Goal: Task Accomplishment & Management: Use online tool/utility

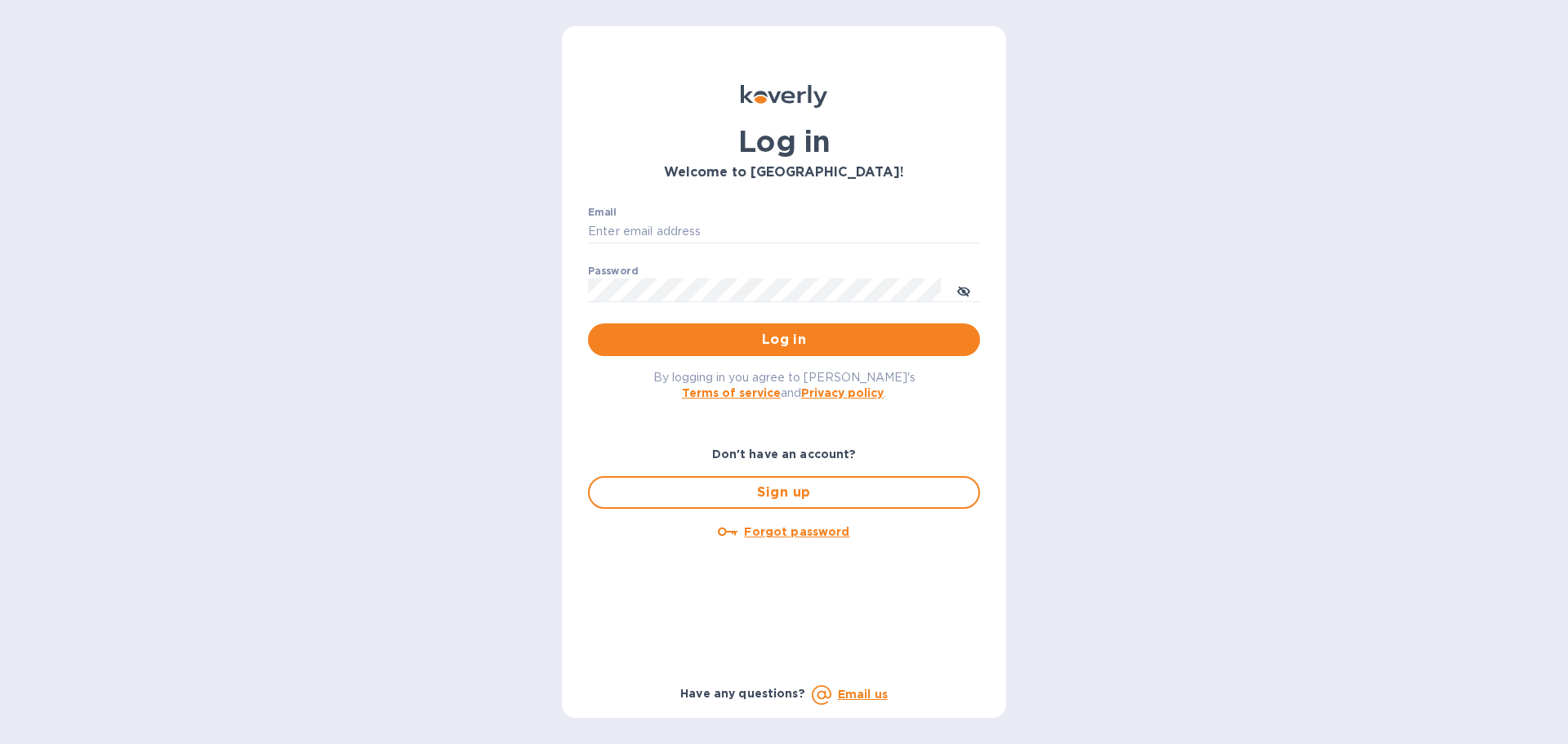
click at [709, 213] on div "Email ​" at bounding box center [784, 236] width 392 height 59
click at [712, 233] on input "Email" at bounding box center [784, 232] width 392 height 25
type input "[EMAIL_ADDRESS][DOMAIN_NAME]"
click at [588, 324] on button "Log in" at bounding box center [784, 340] width 392 height 33
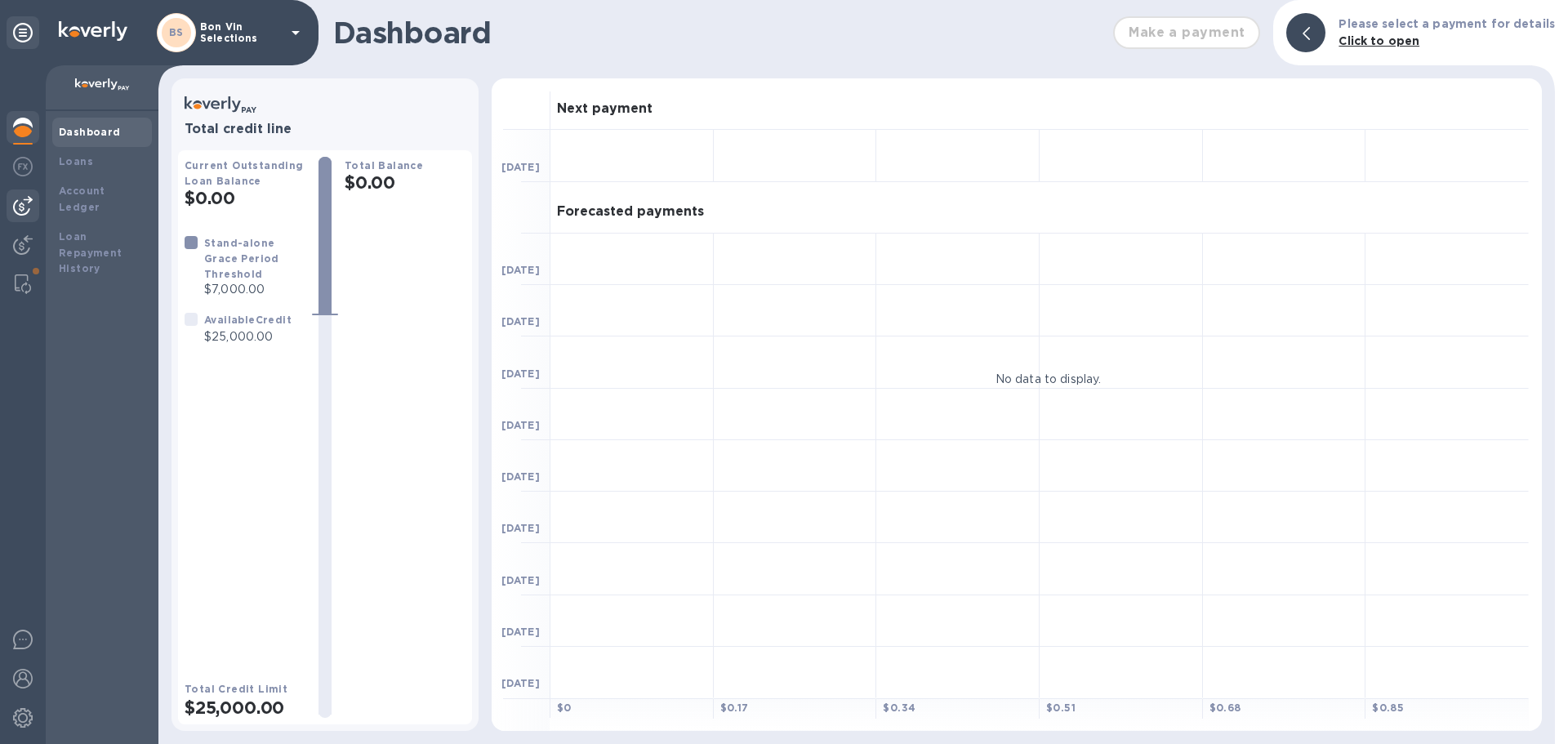
click at [18, 204] on img at bounding box center [23, 206] width 20 height 20
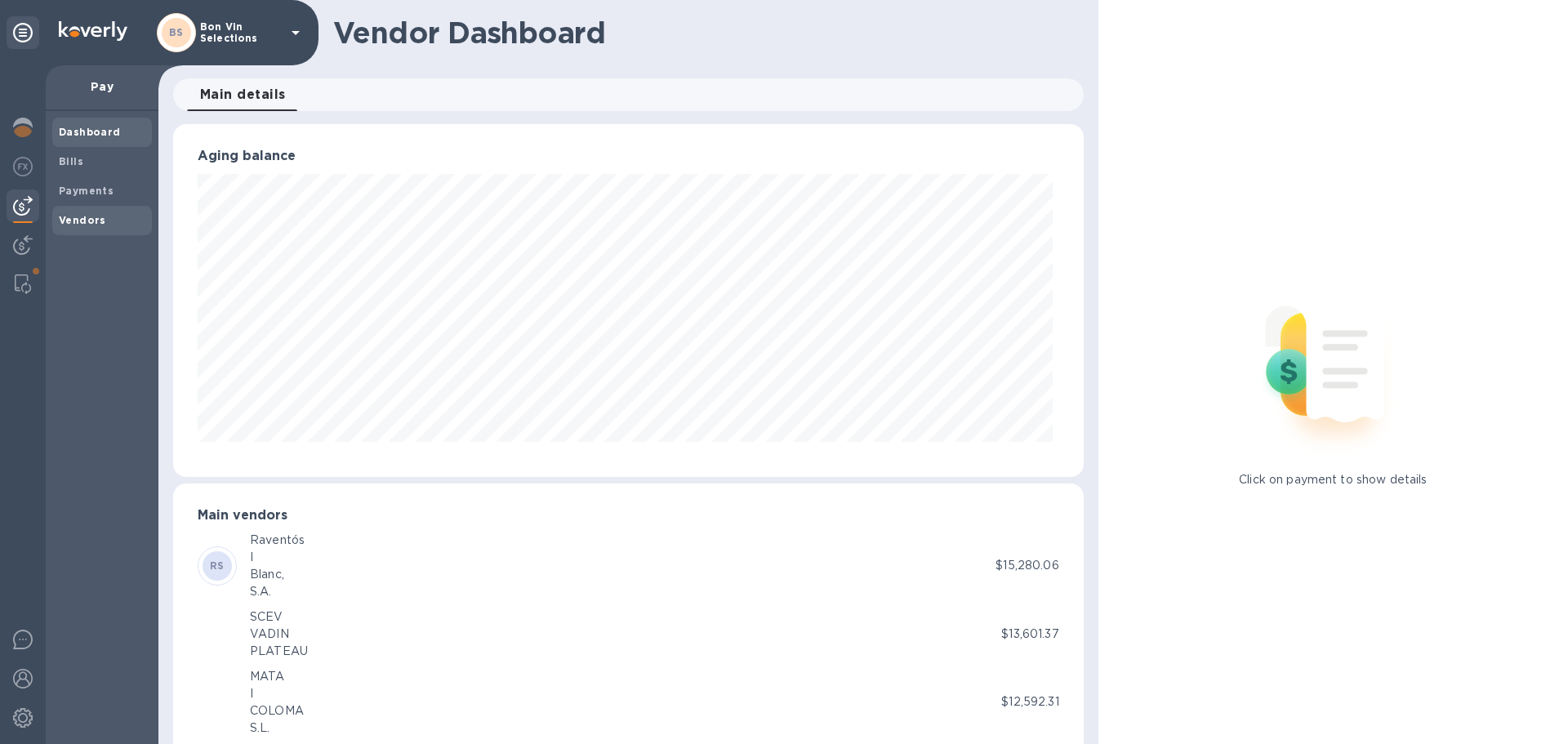
scroll to position [353, 903]
click at [77, 191] on b "Payments" at bounding box center [86, 190] width 55 height 12
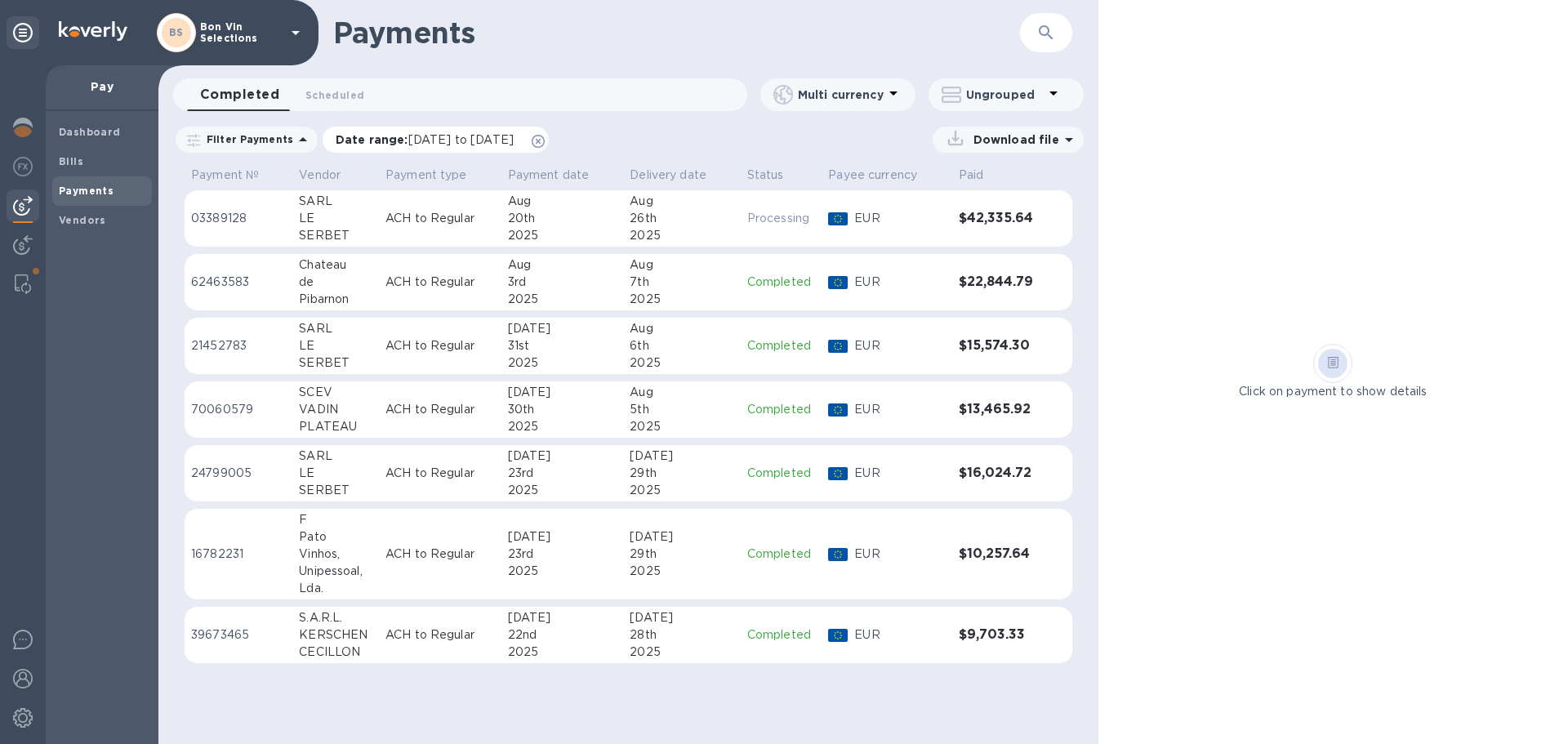
click at [545, 141] on icon at bounding box center [538, 141] width 13 height 13
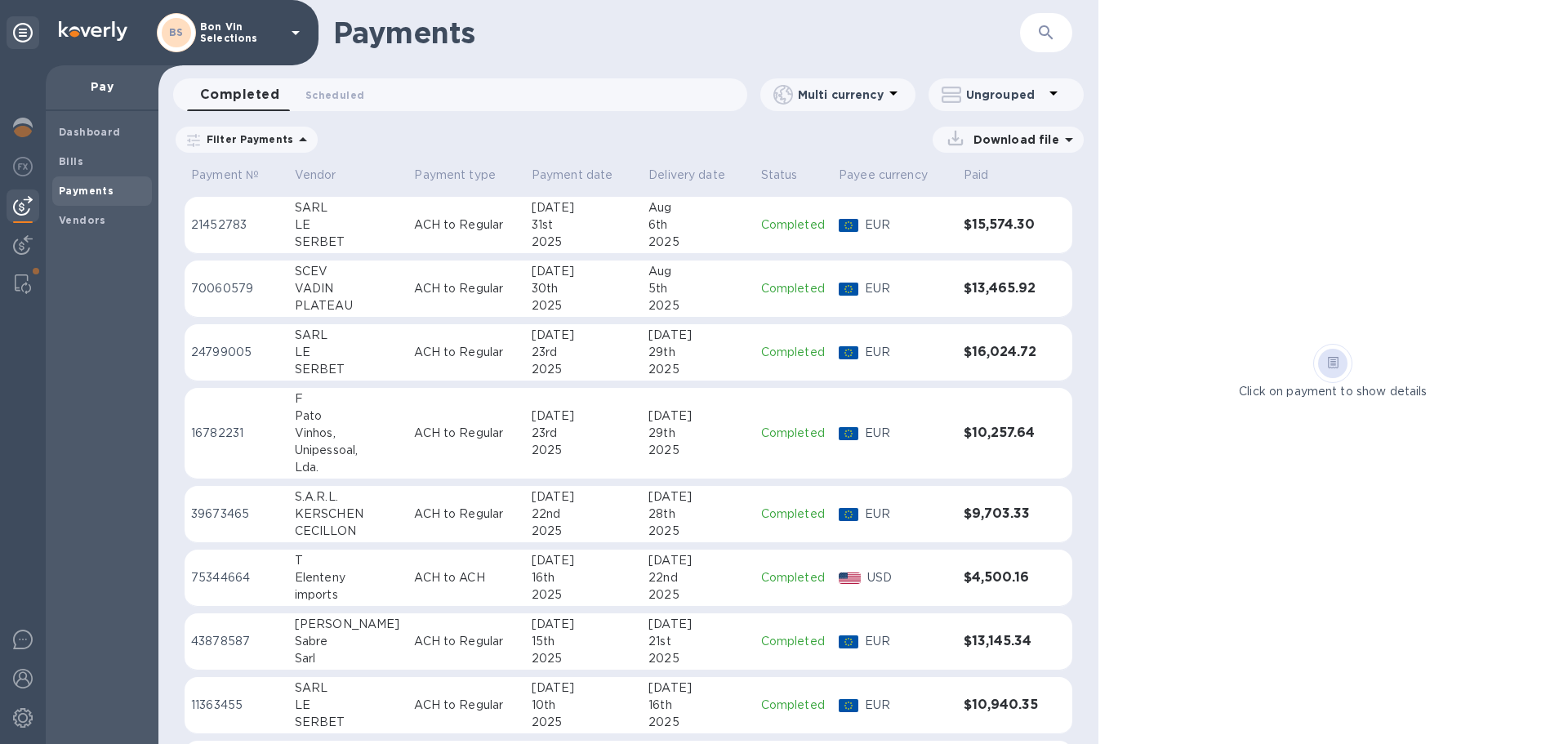
scroll to position [164, 0]
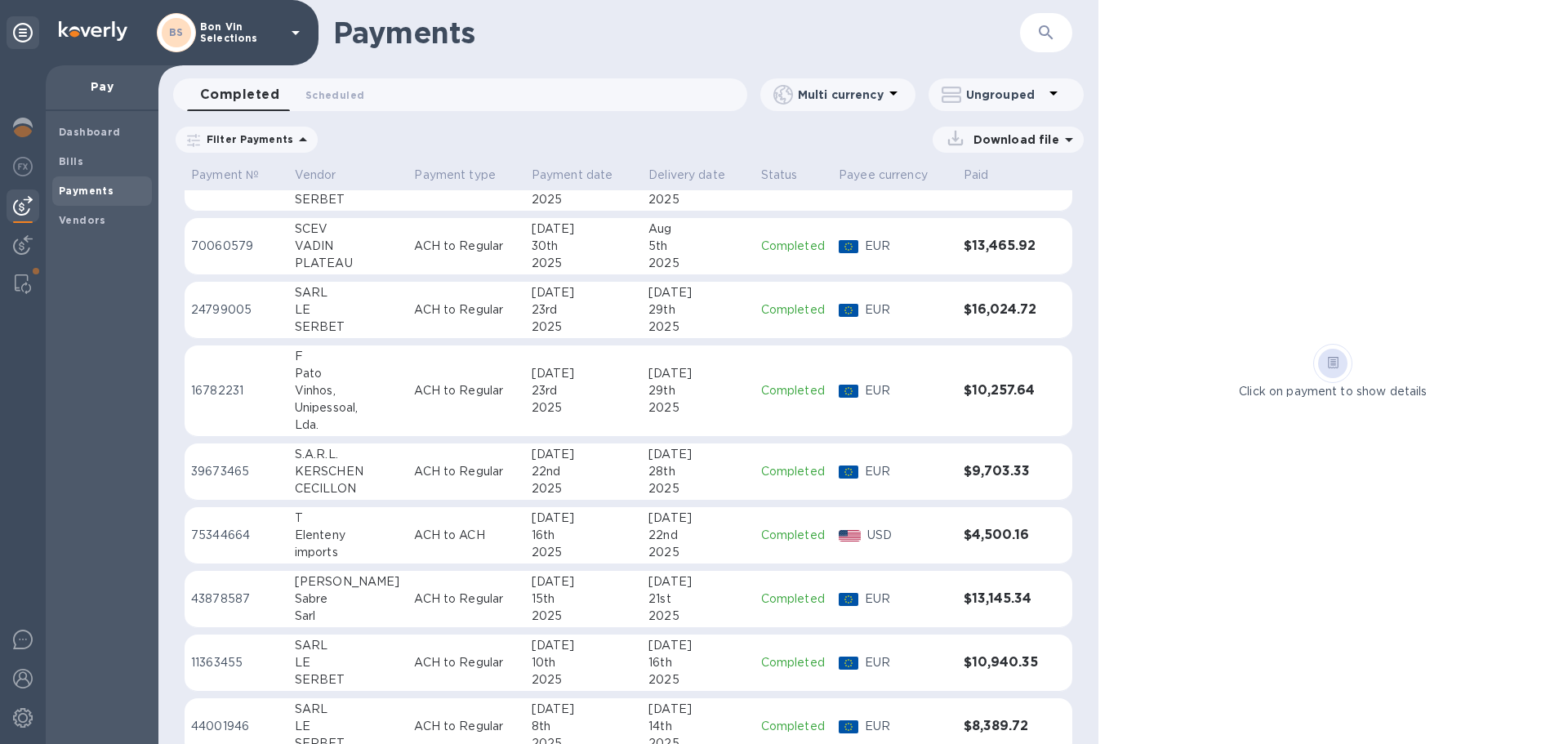
click at [414, 538] on p "ACH to ACH" at bounding box center [466, 535] width 104 height 17
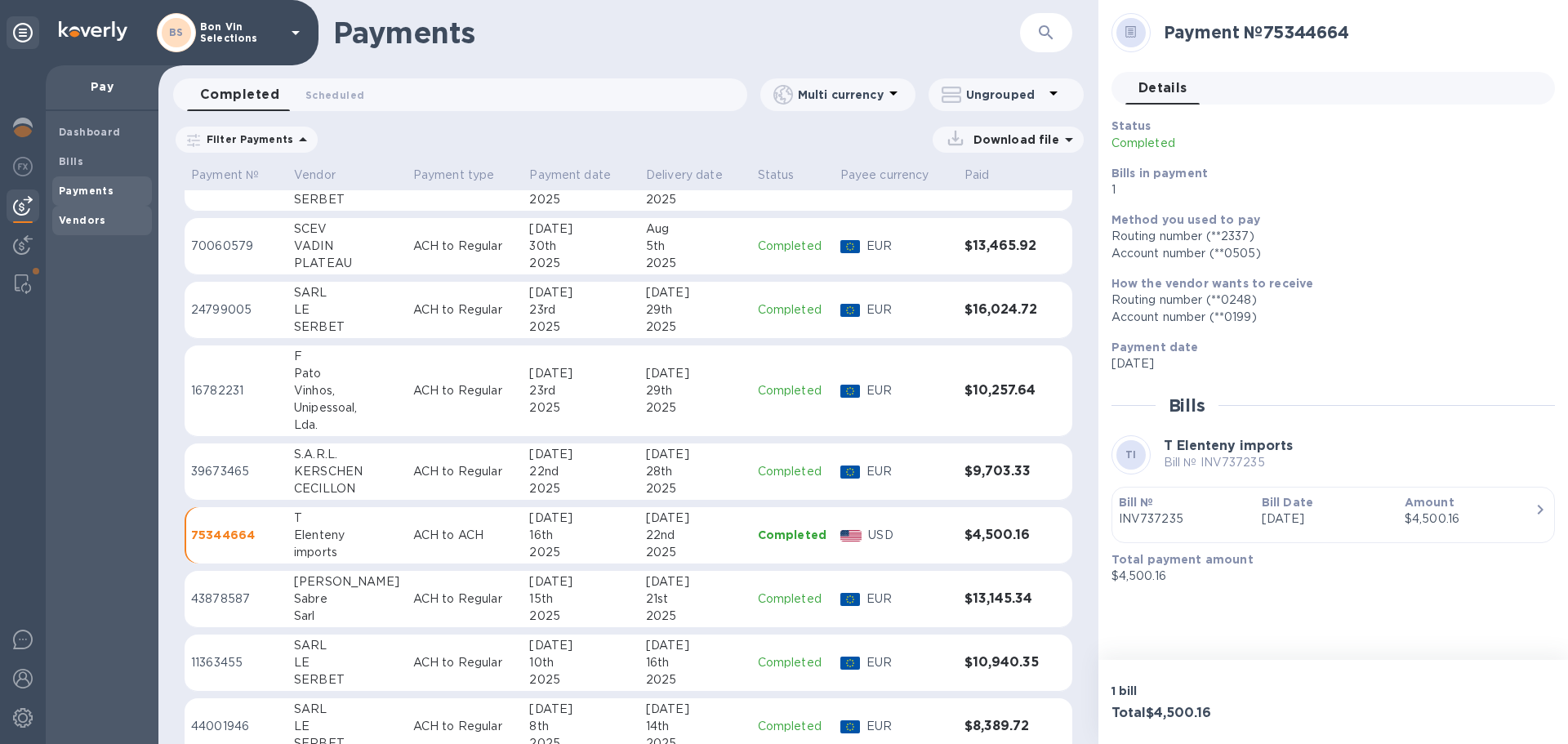
click at [93, 221] on b "Vendors" at bounding box center [83, 219] width 47 height 12
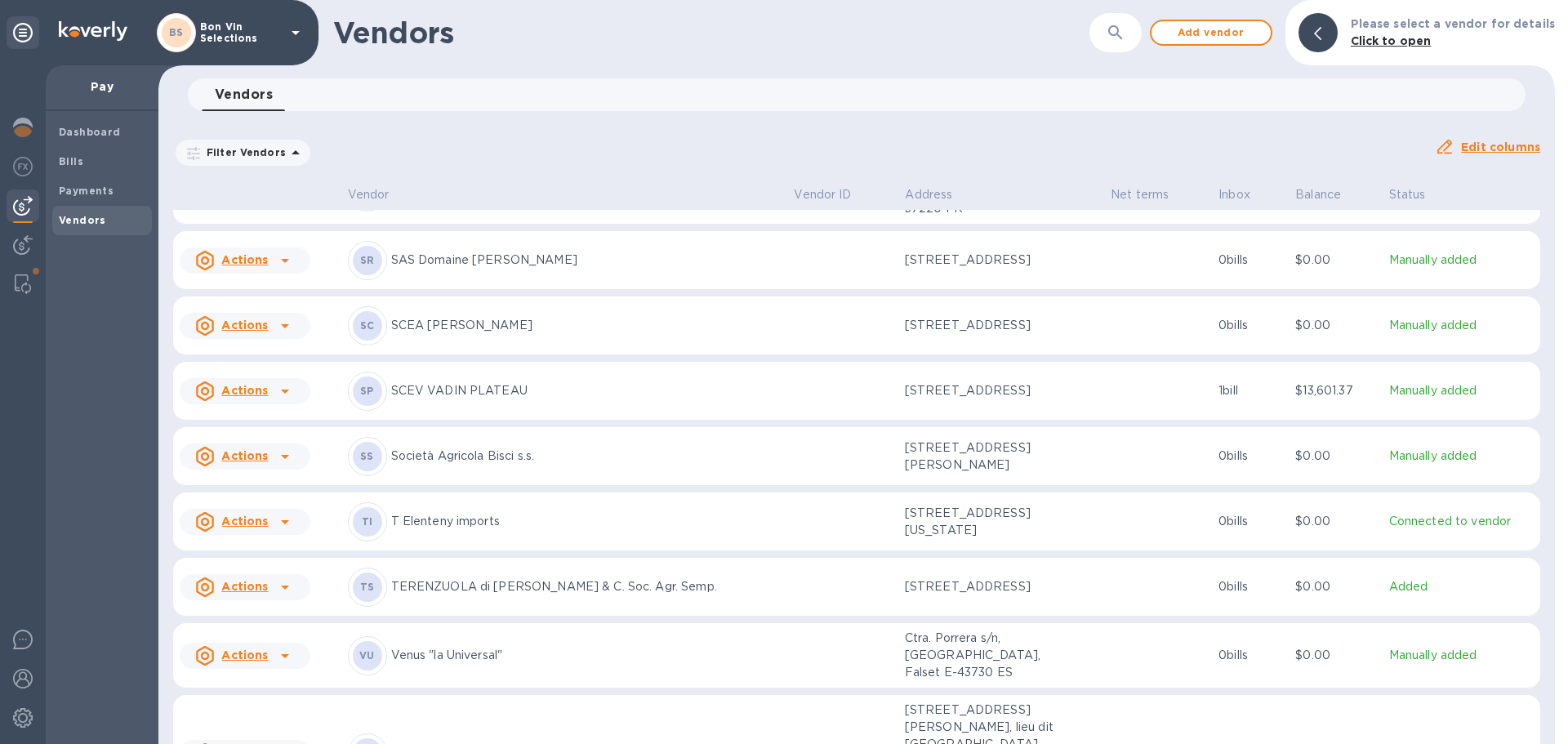
click at [464, 513] on p "T Elenteny imports" at bounding box center [586, 521] width 390 height 17
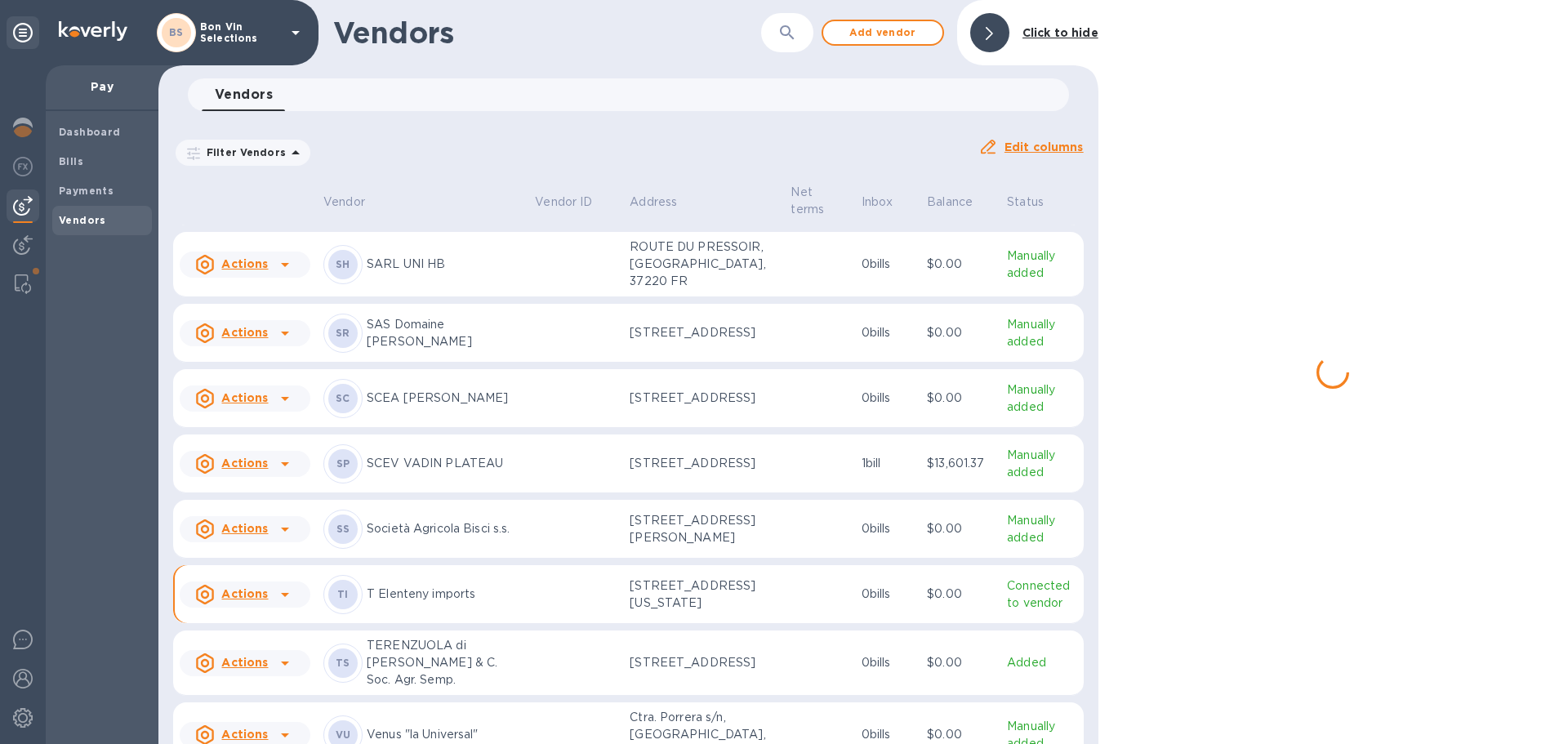
scroll to position [4317, 0]
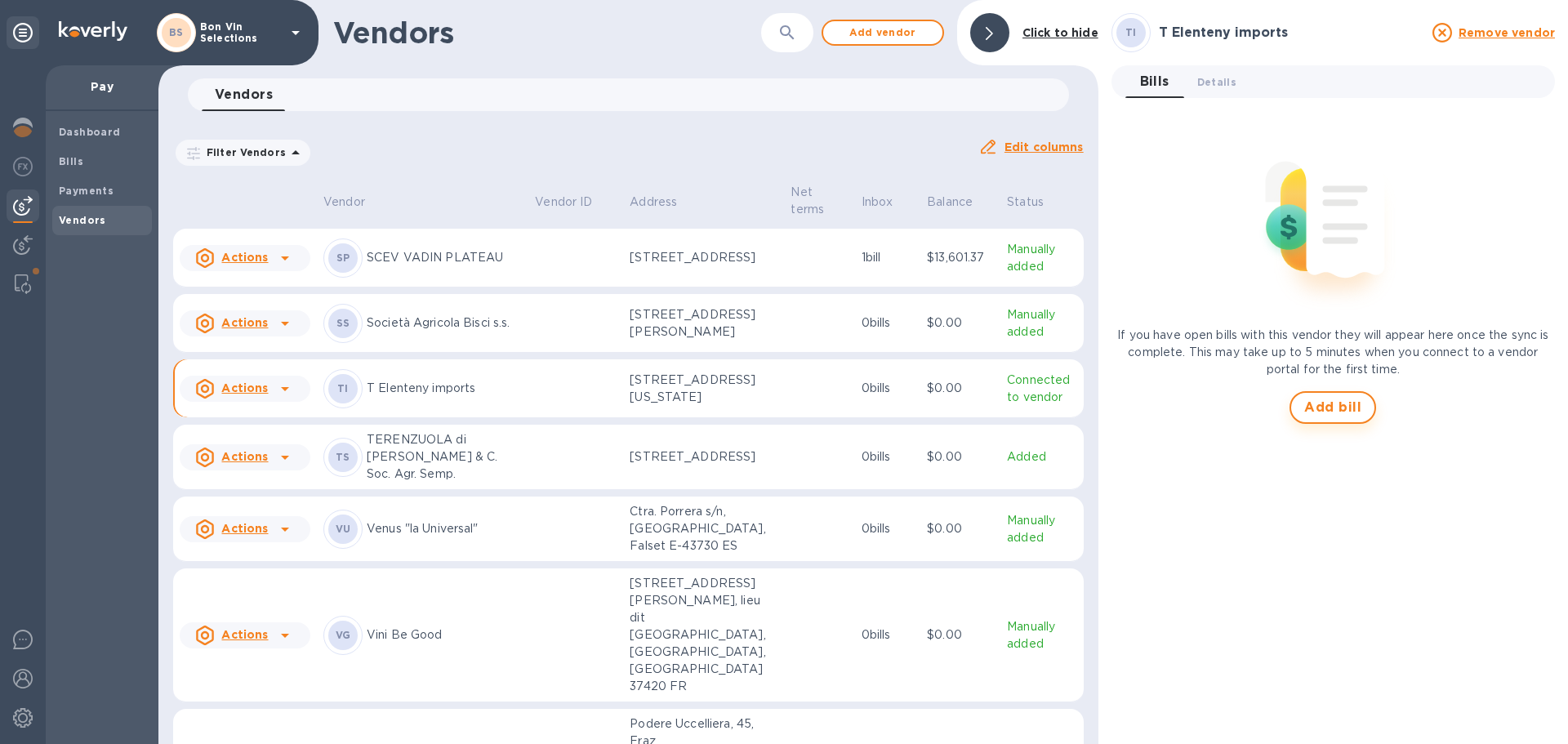
click at [1317, 404] on span "Add bill" at bounding box center [1332, 407] width 57 height 20
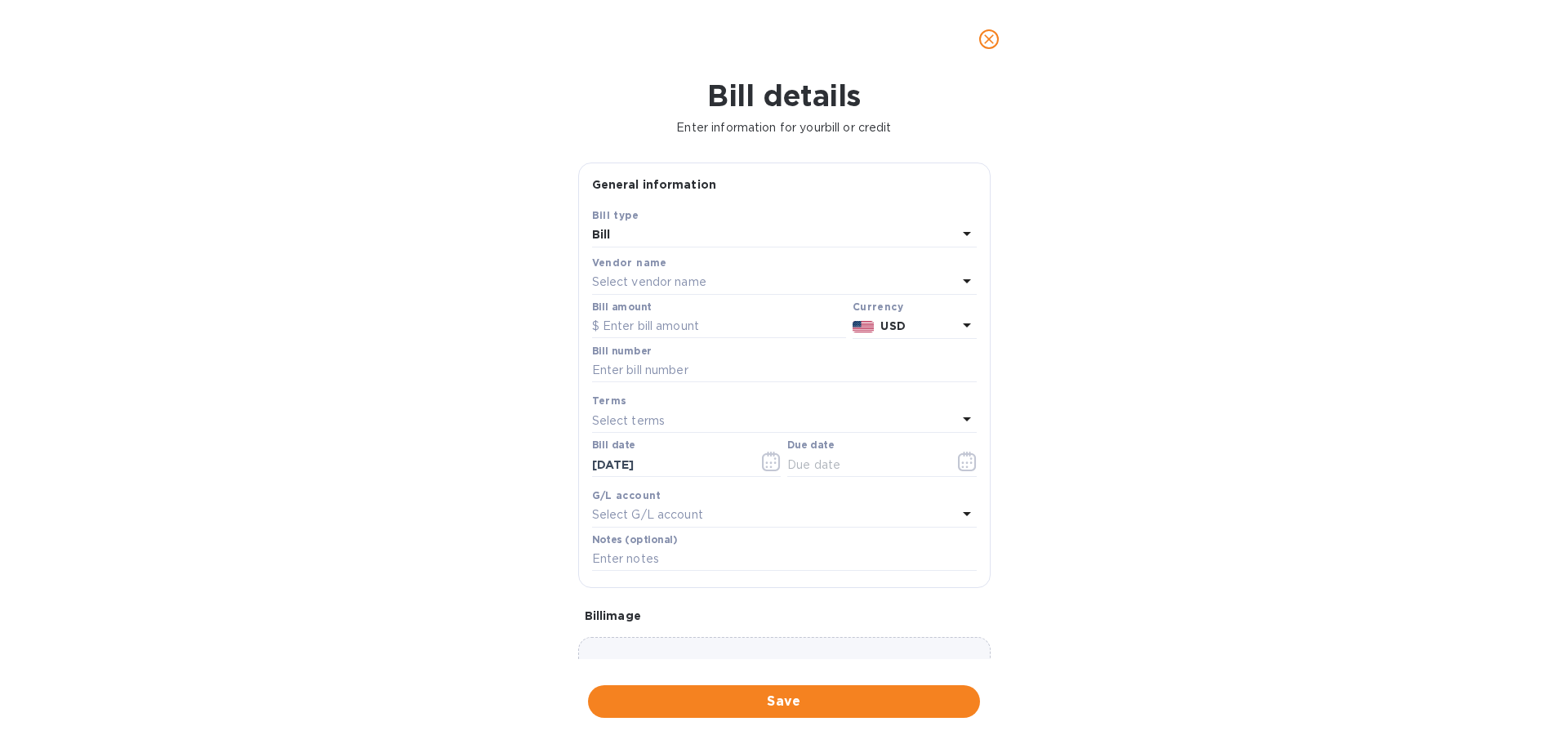
type input "08/20/2025"
click at [683, 334] on input "text" at bounding box center [719, 327] width 254 height 25
type input "2,205.00"
click at [674, 375] on input "text" at bounding box center [784, 370] width 385 height 25
type input "INV744769"
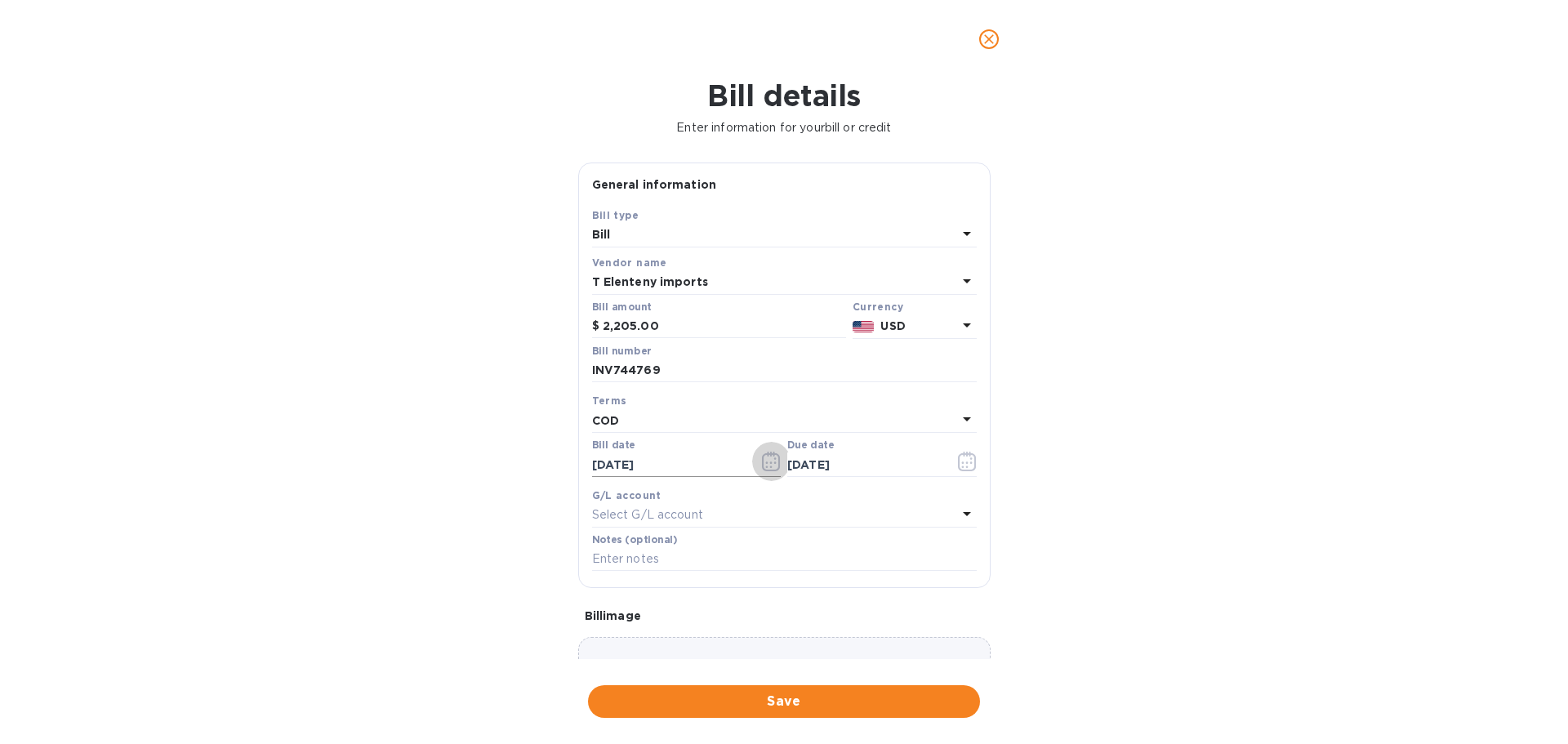
click at [764, 460] on icon "button" at bounding box center [771, 462] width 19 height 20
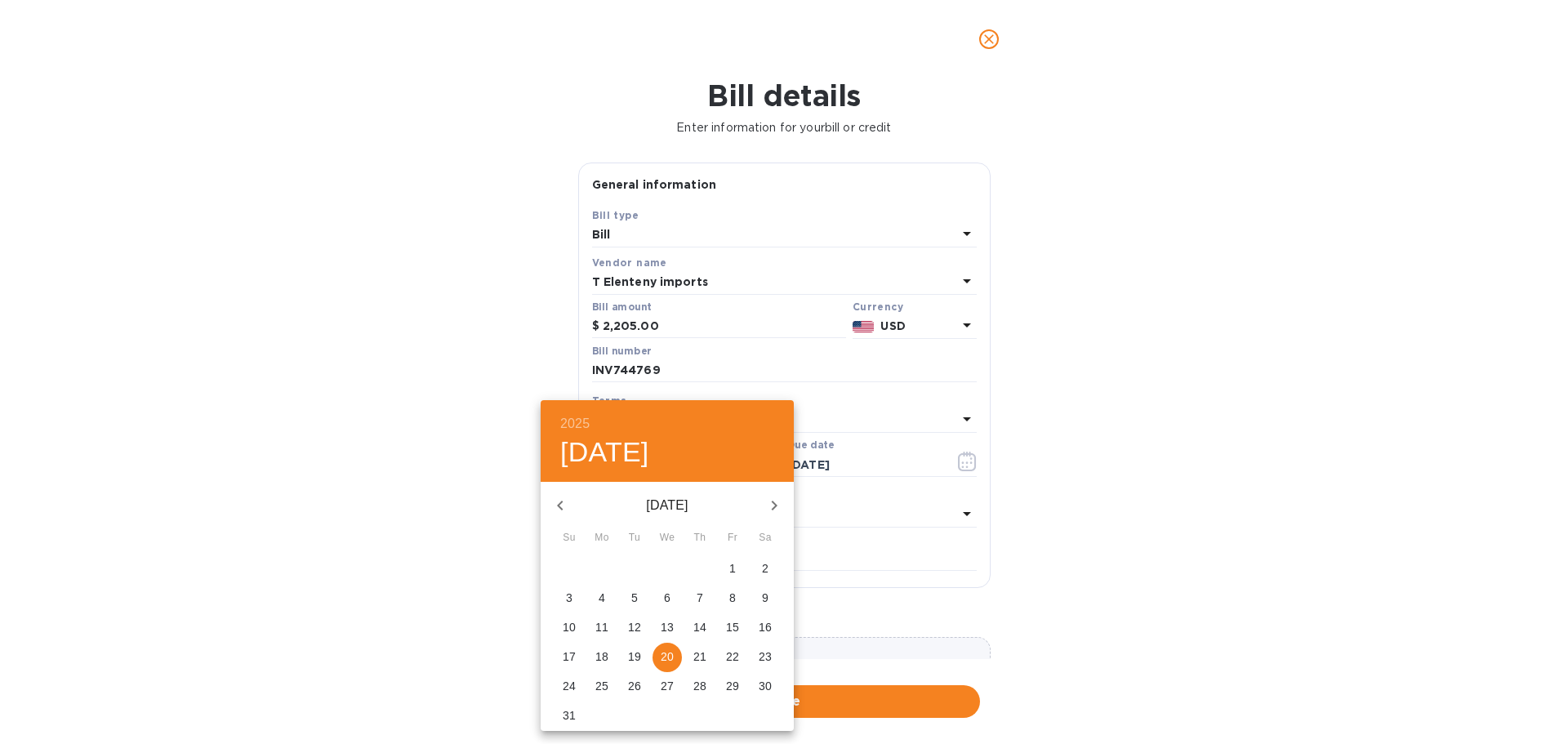
click at [560, 506] on icon "button" at bounding box center [560, 506] width 20 height 20
click at [561, 506] on icon "button" at bounding box center [560, 506] width 20 height 20
click at [737, 633] on p "20" at bounding box center [732, 628] width 13 height 16
type input "06/20/2025"
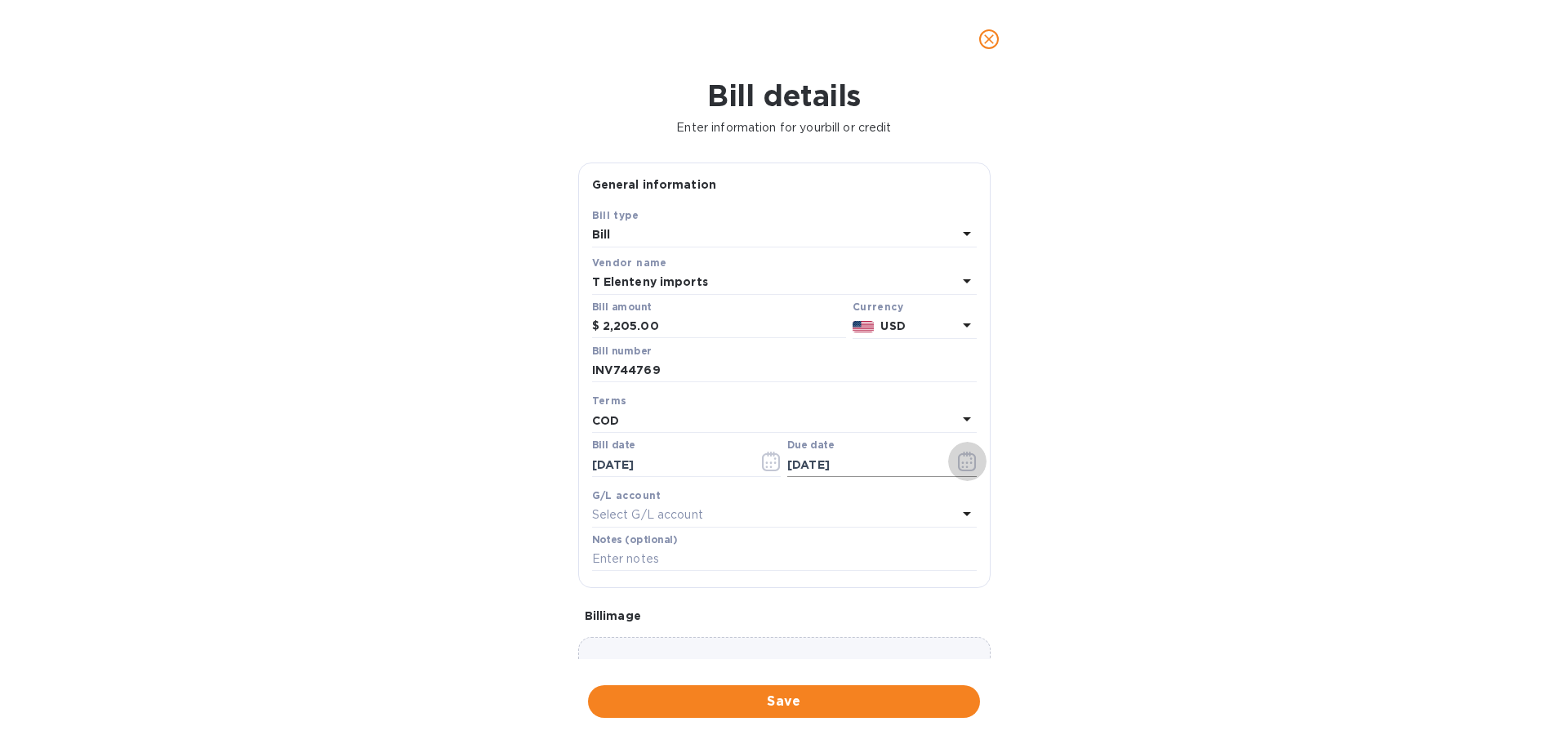
click at [960, 464] on icon "button" at bounding box center [967, 462] width 19 height 20
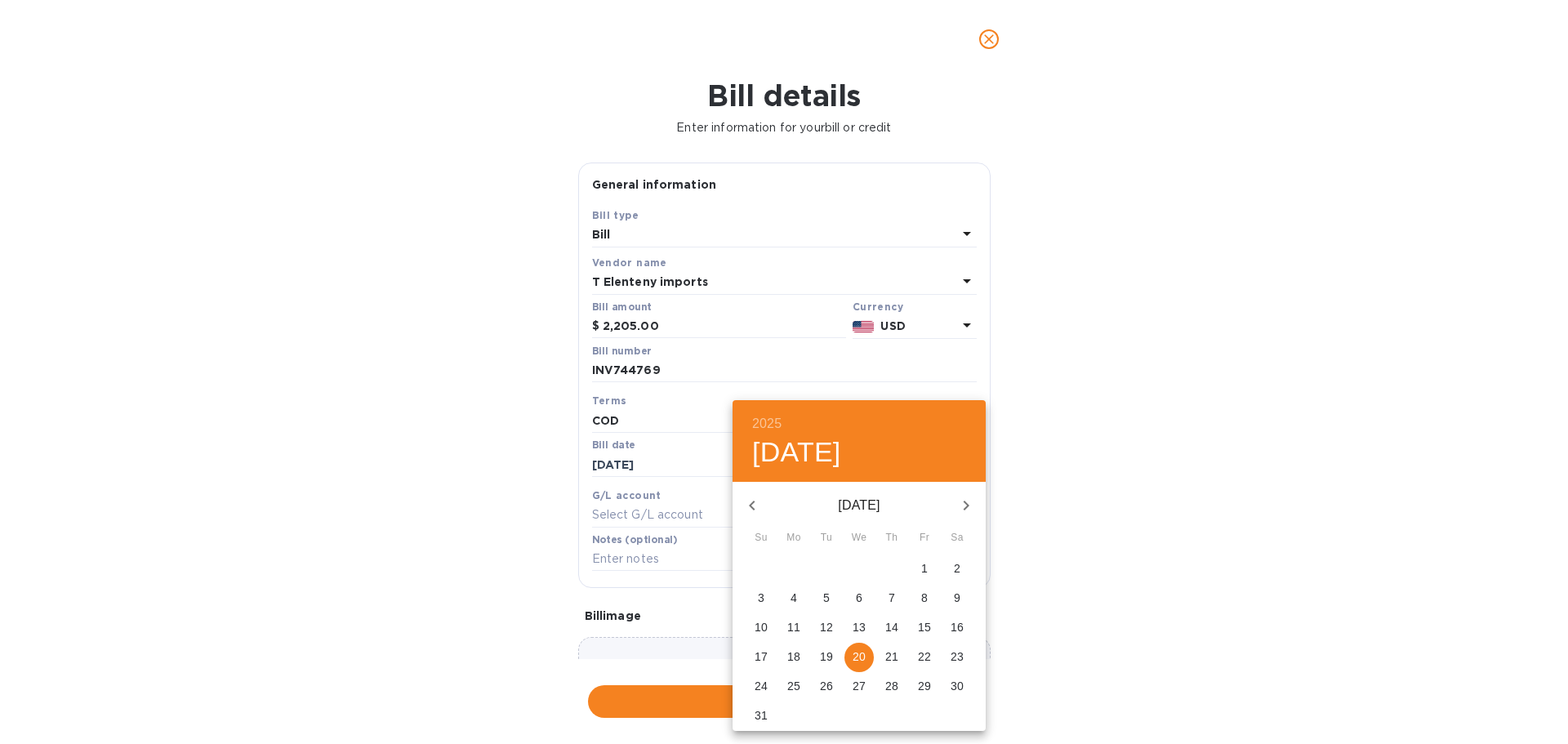
click at [828, 657] on p "19" at bounding box center [827, 657] width 13 height 16
type input "08/19/2025"
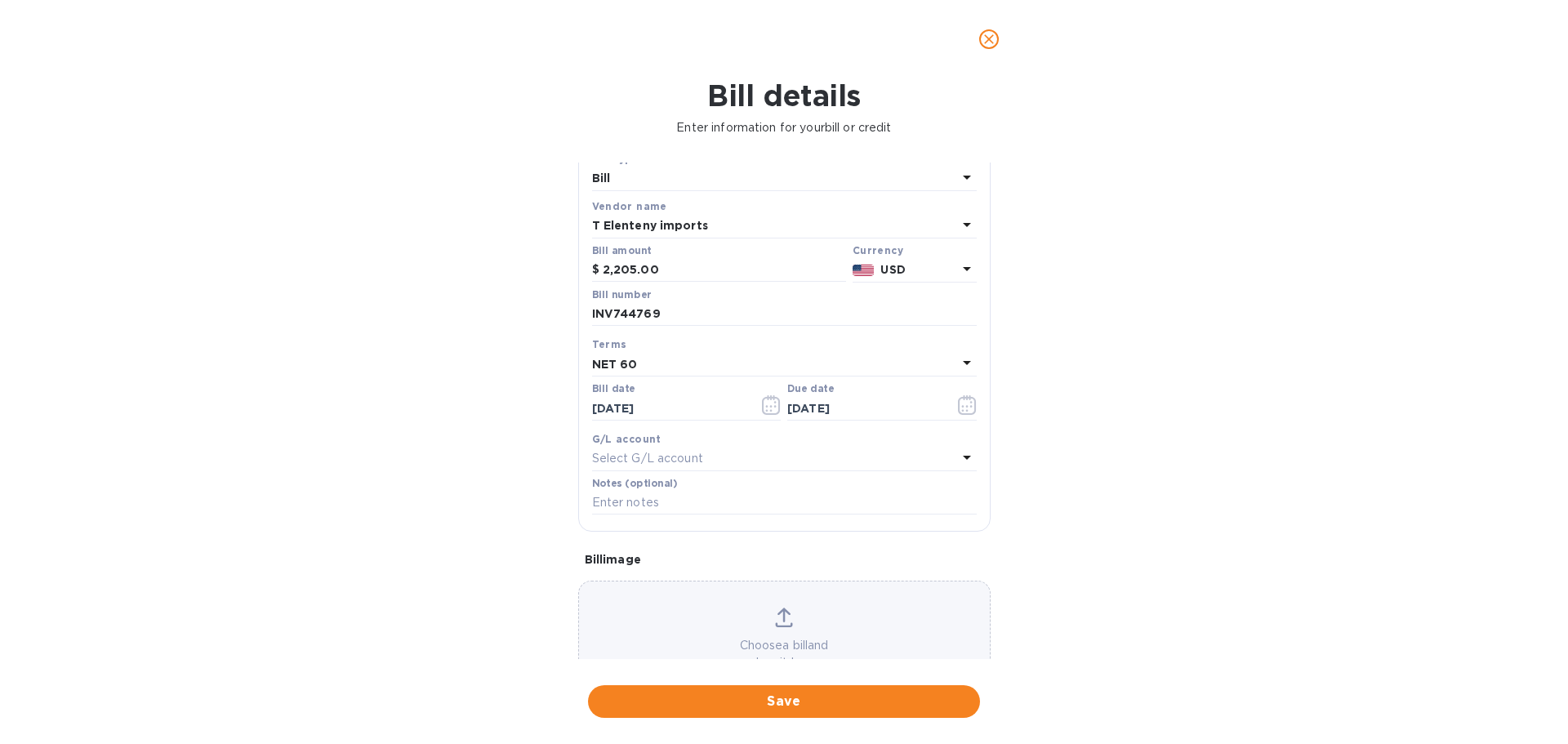
scroll to position [116, 0]
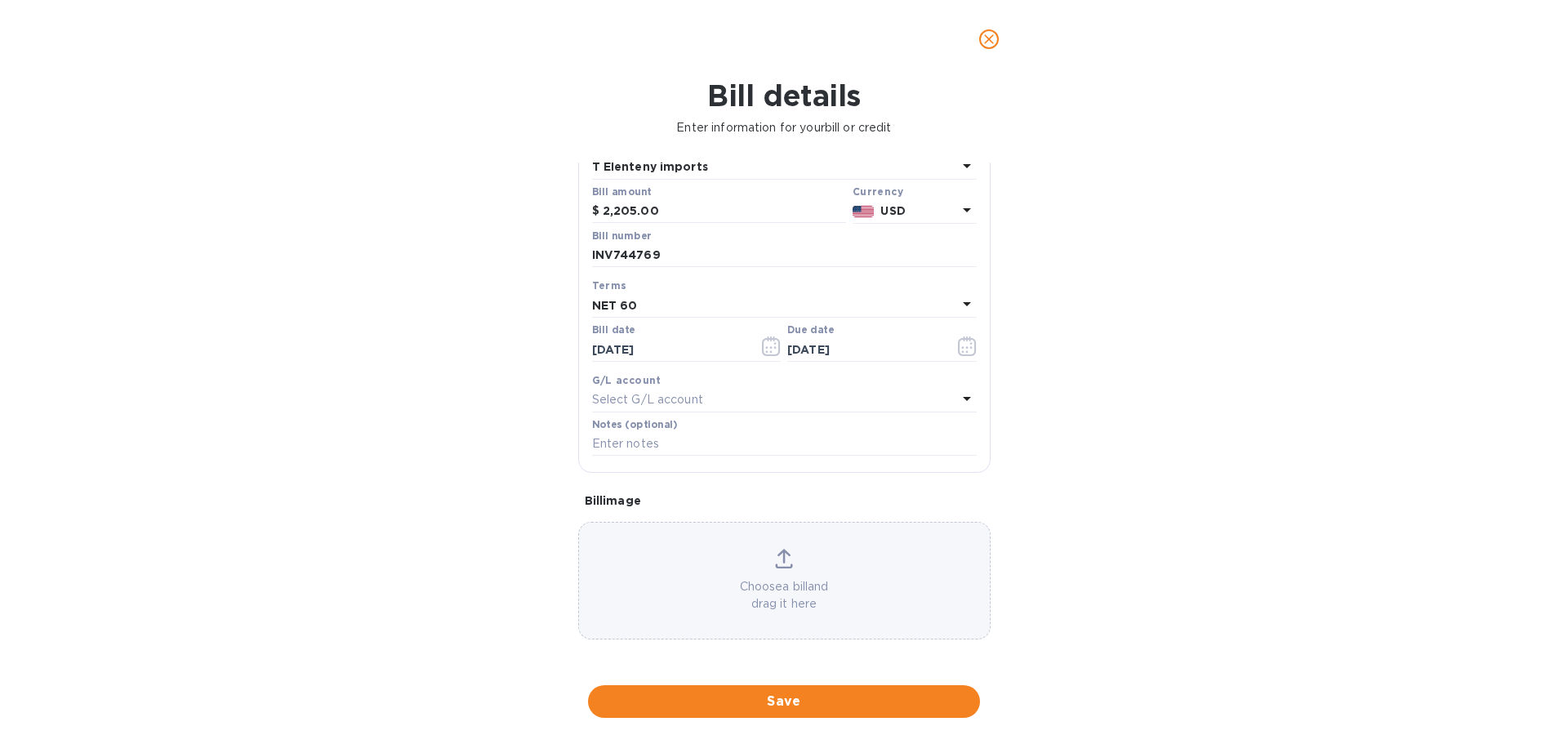
click at [780, 562] on icon at bounding box center [784, 556] width 13 height 15
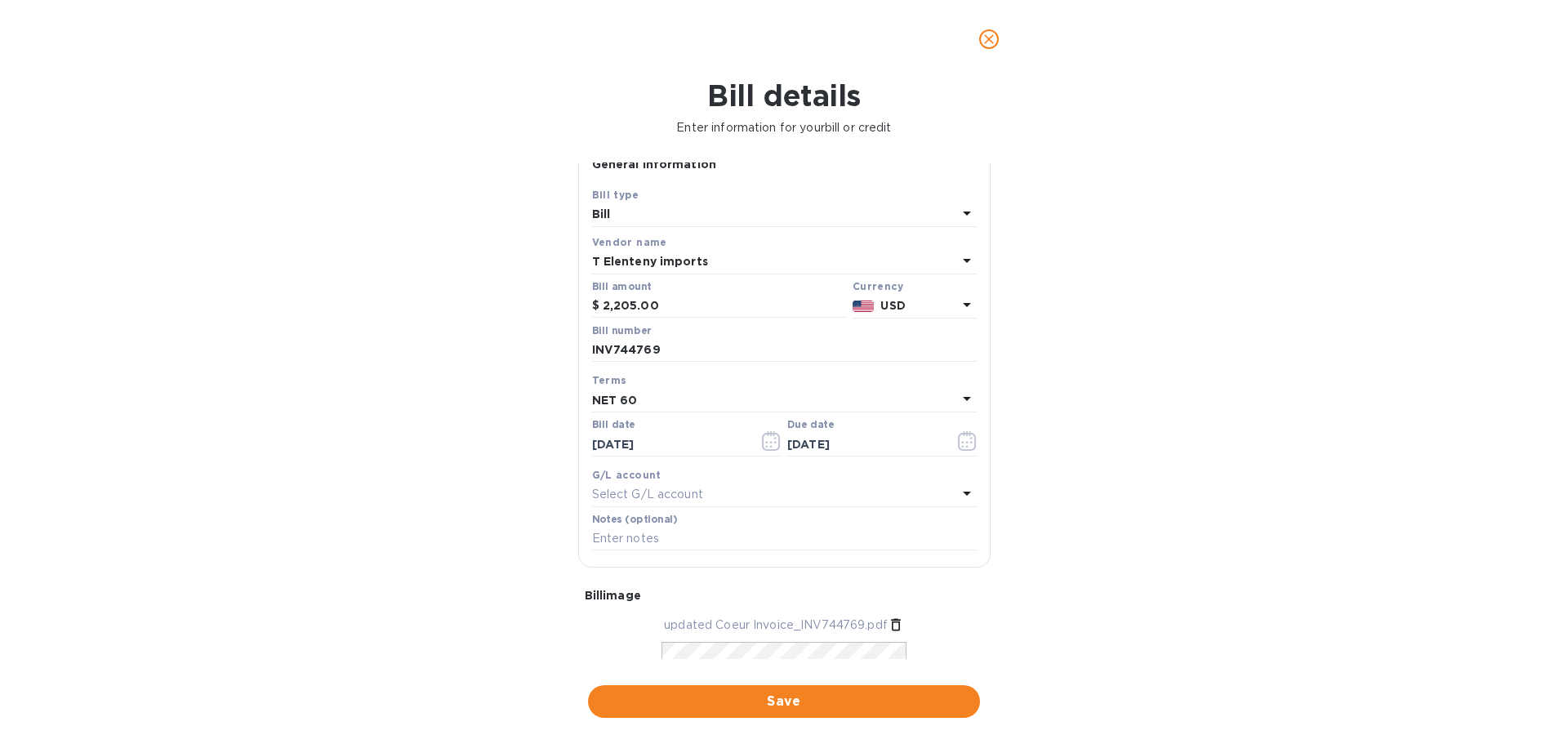
scroll to position [0, 0]
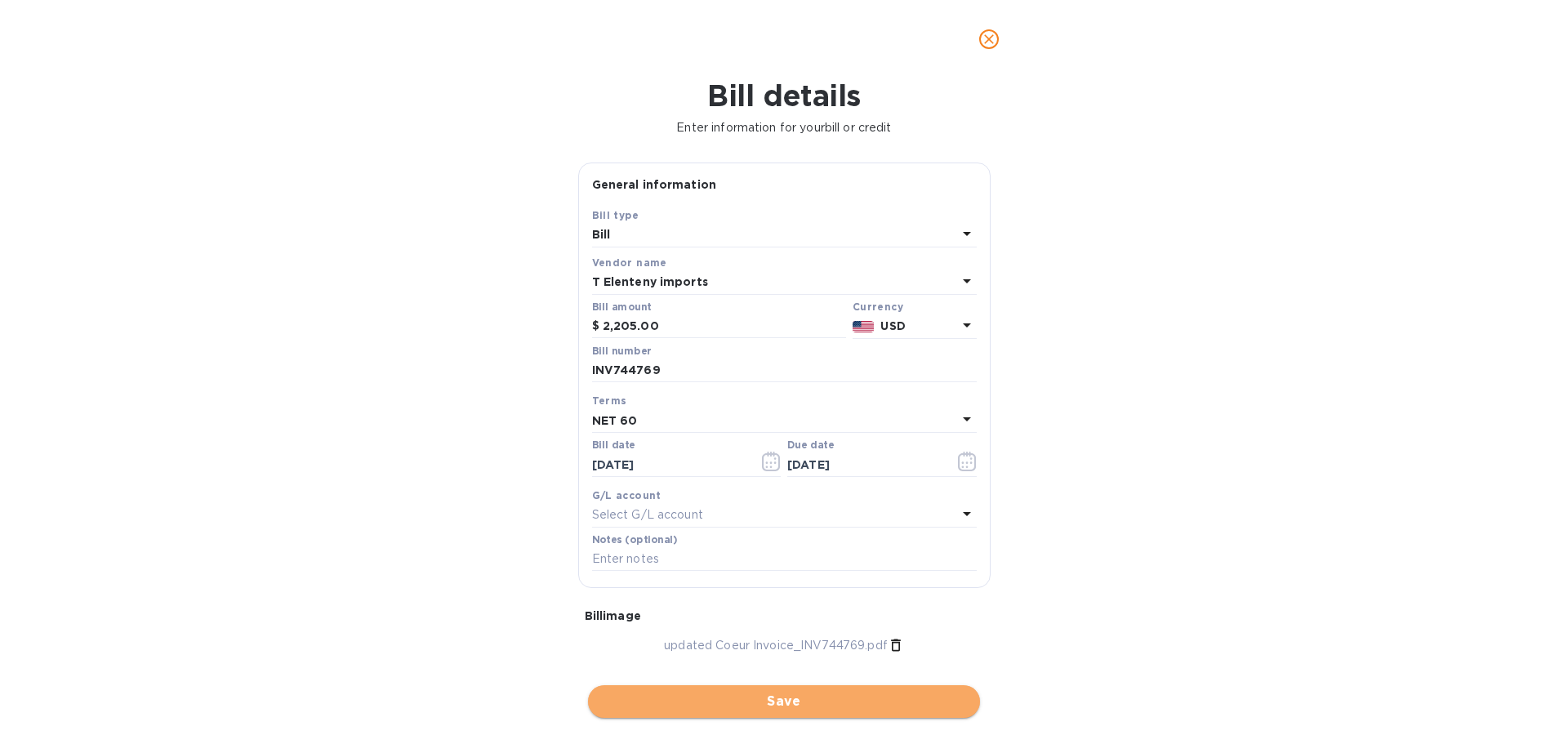
click at [771, 696] on span "Save" at bounding box center [784, 702] width 366 height 20
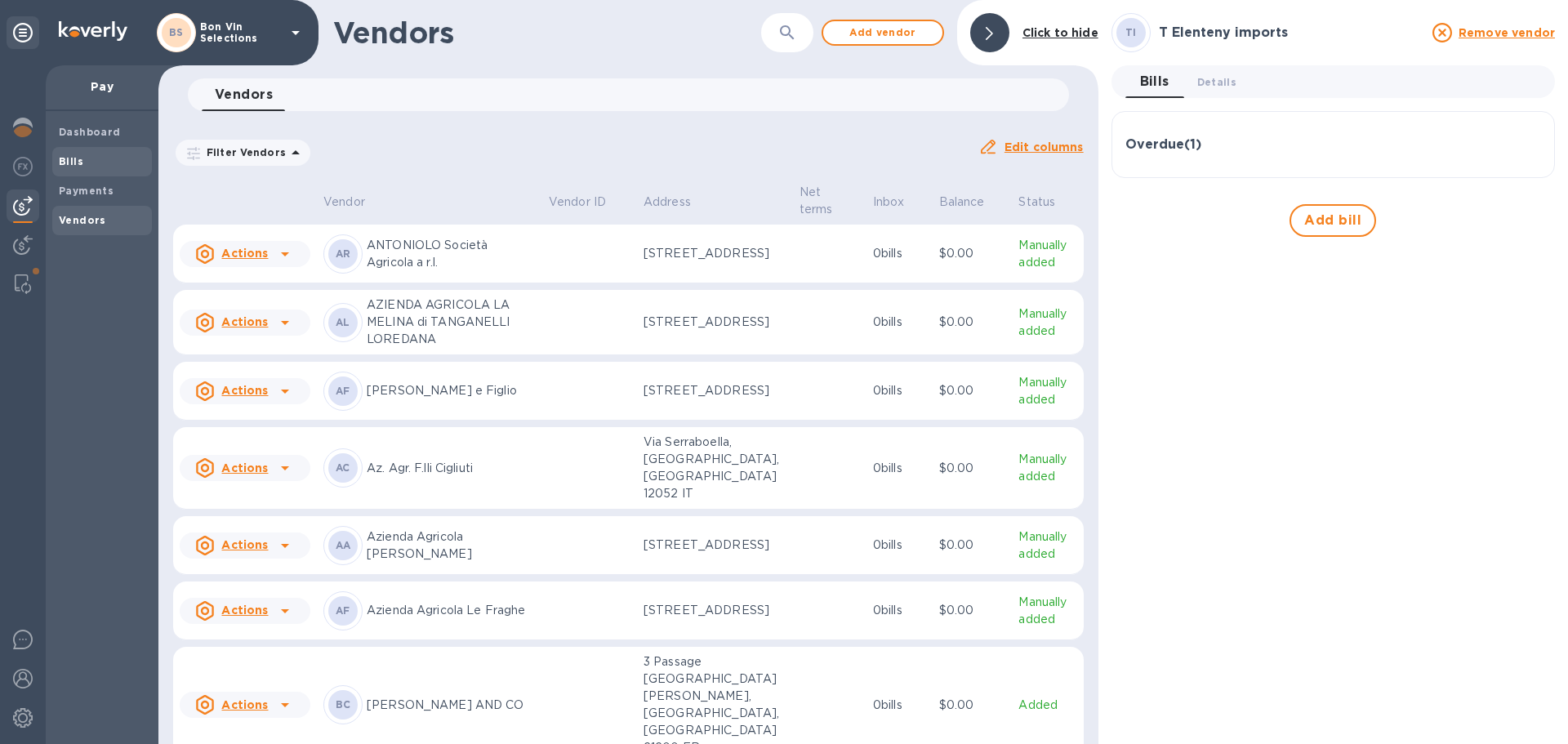
click at [68, 169] on span "Bills" at bounding box center [71, 162] width 25 height 16
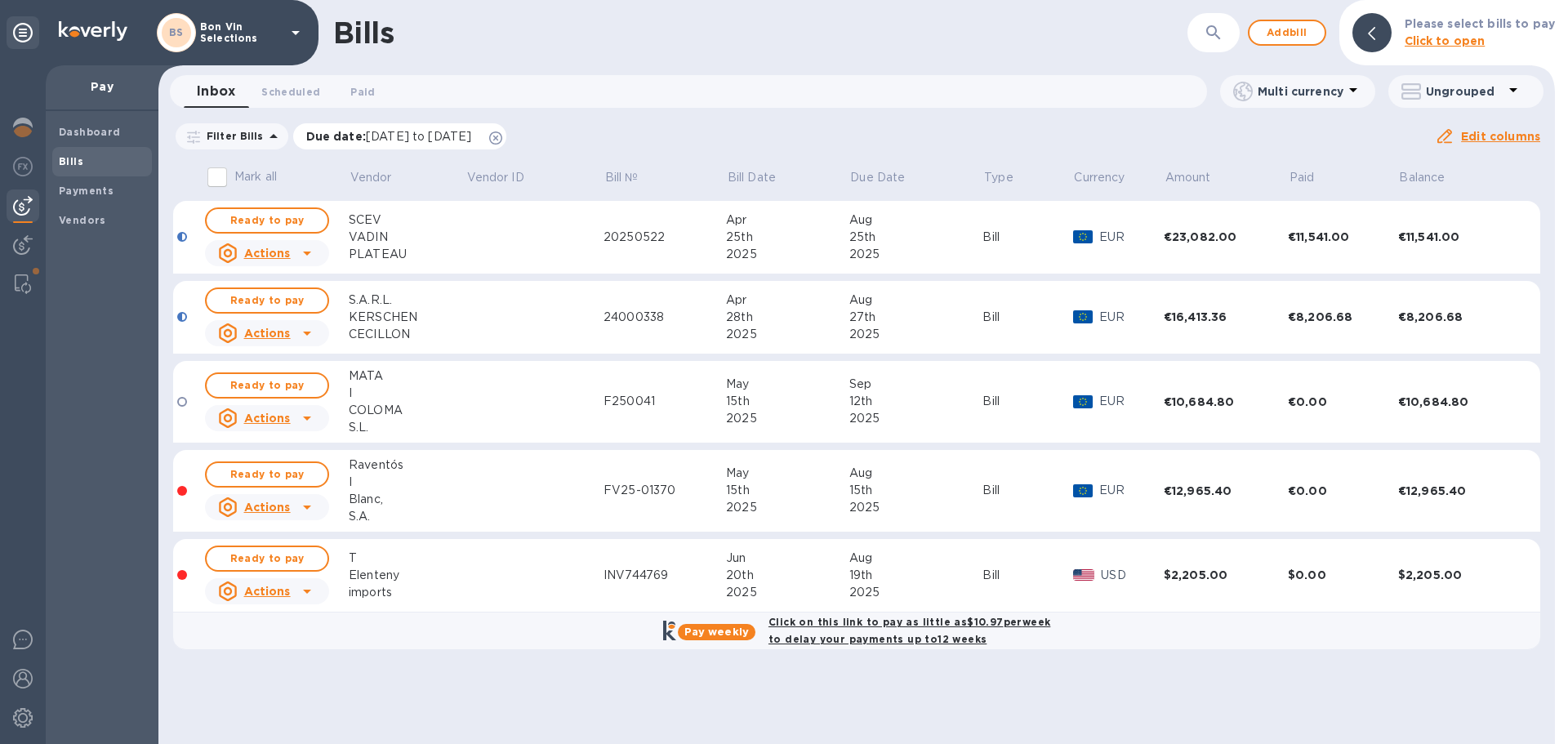
click at [502, 136] on icon at bounding box center [496, 138] width 13 height 13
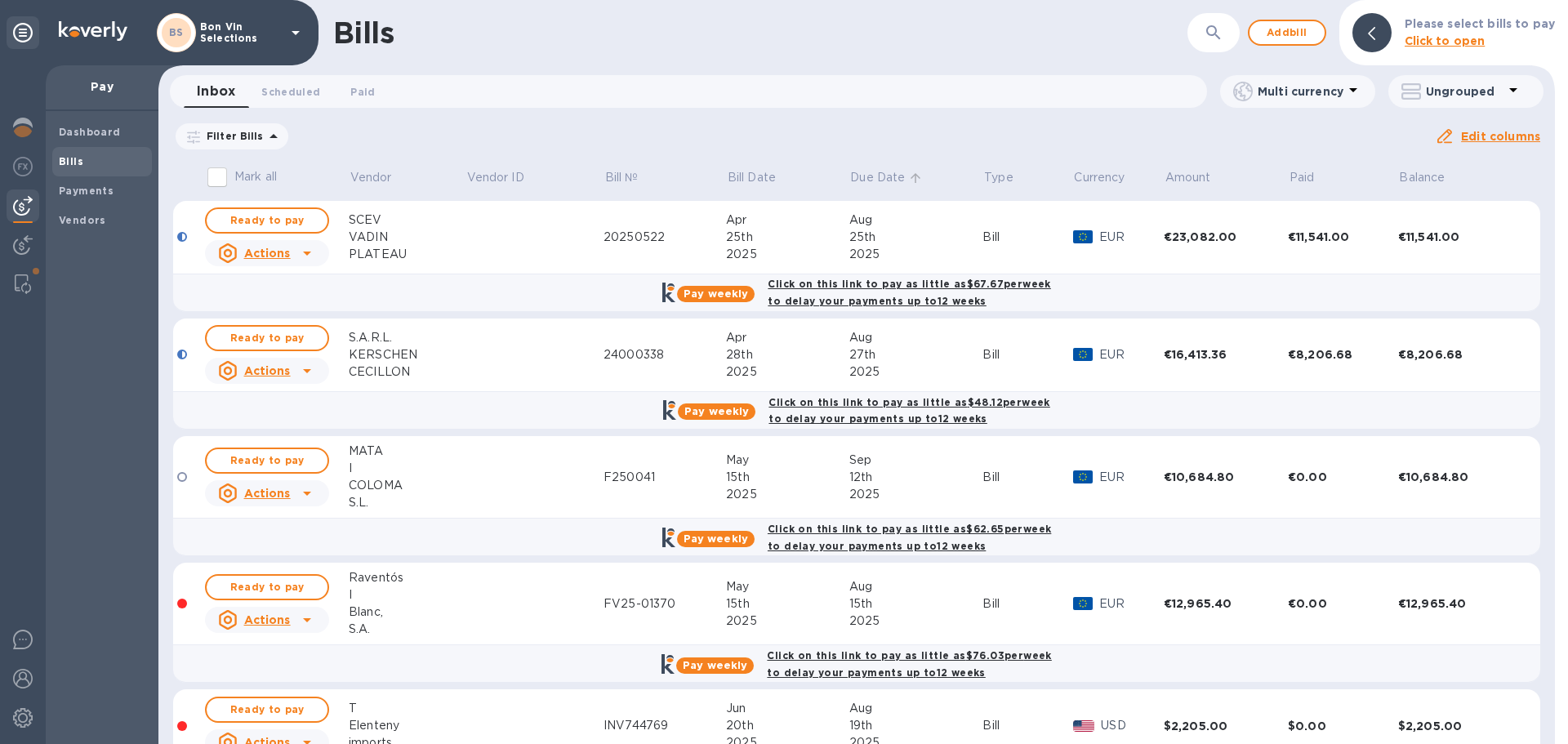
click at [910, 175] on icon at bounding box center [916, 178] width 15 height 15
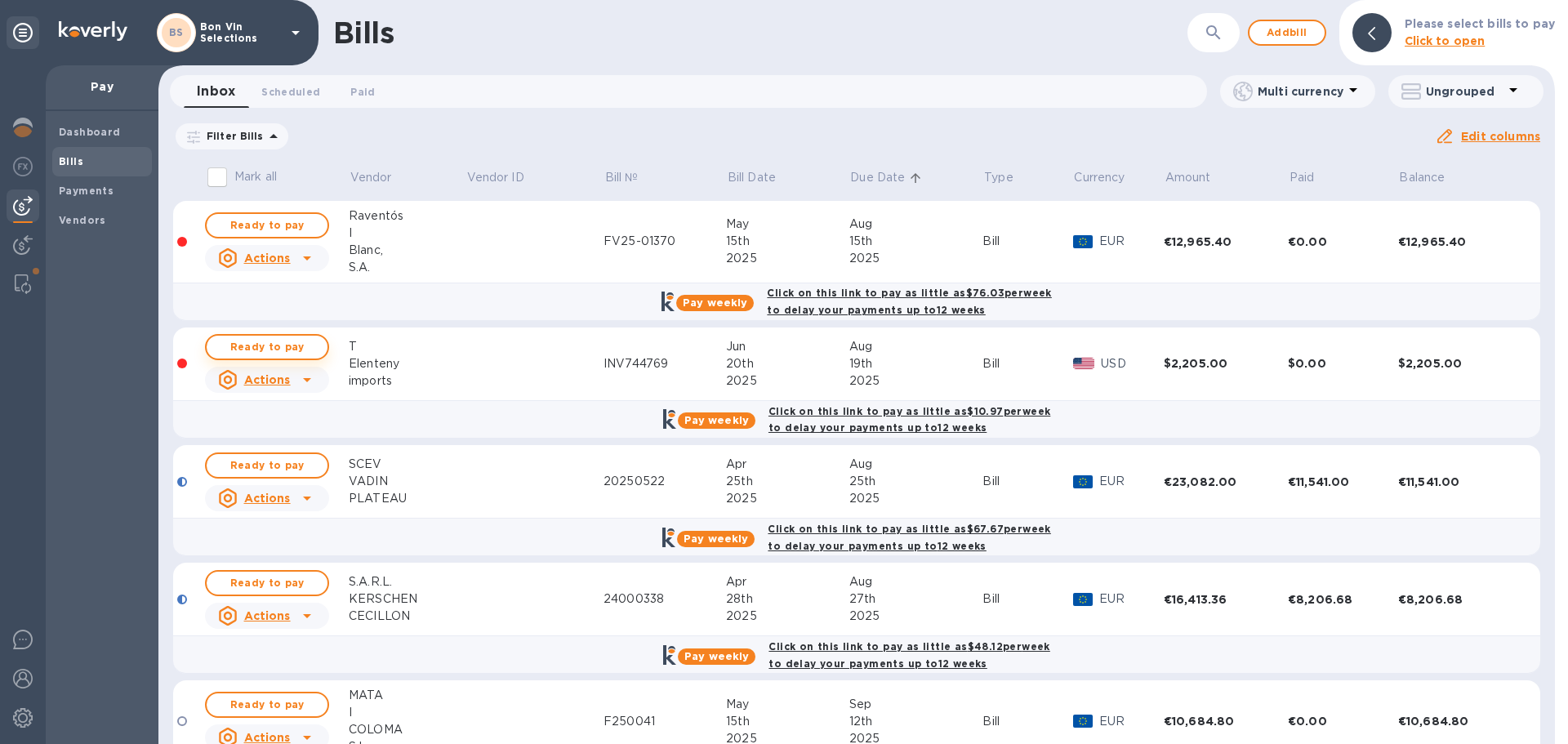
click at [275, 348] on span "Ready to pay" at bounding box center [267, 347] width 95 height 20
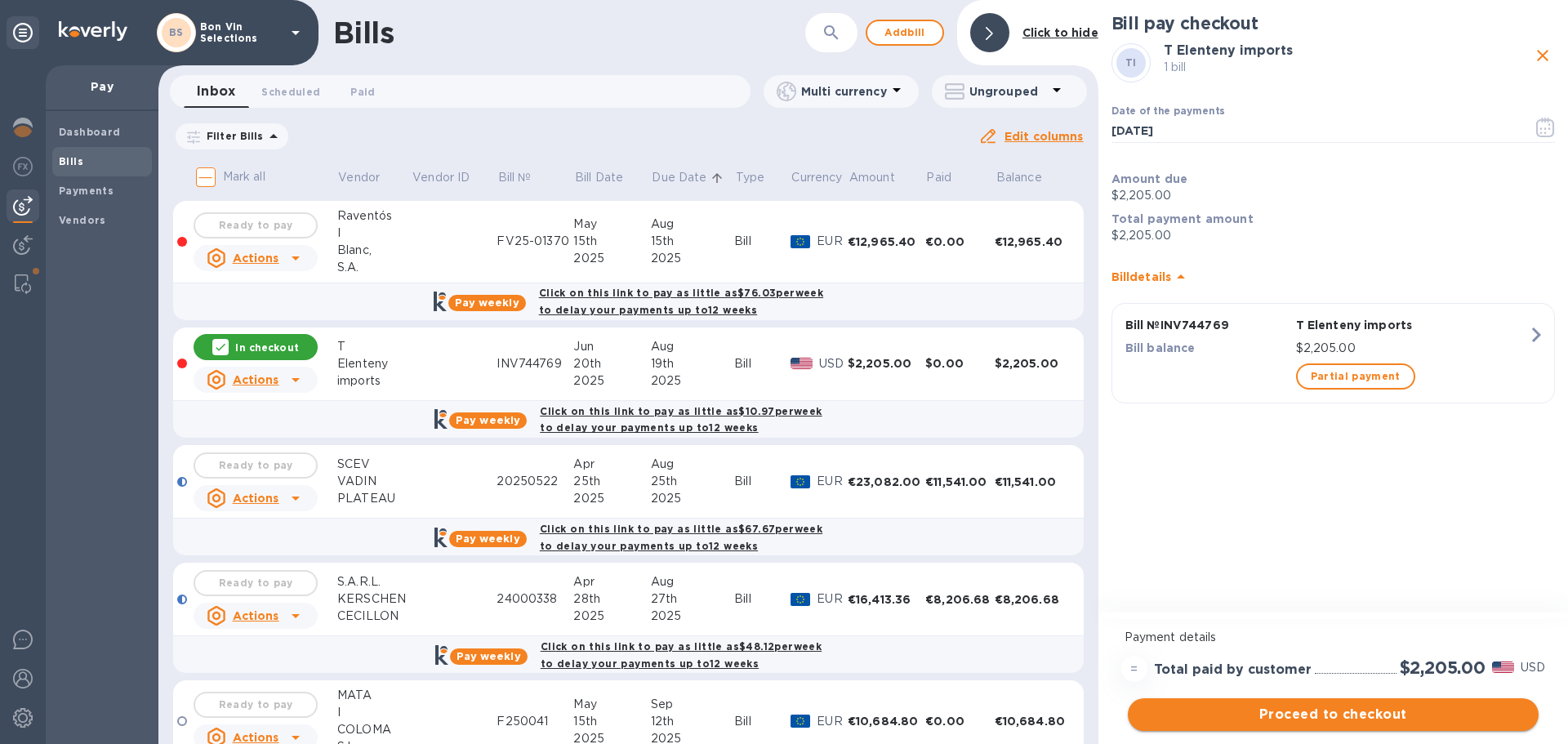
click at [1324, 709] on span "Proceed to checkout" at bounding box center [1332, 715] width 385 height 20
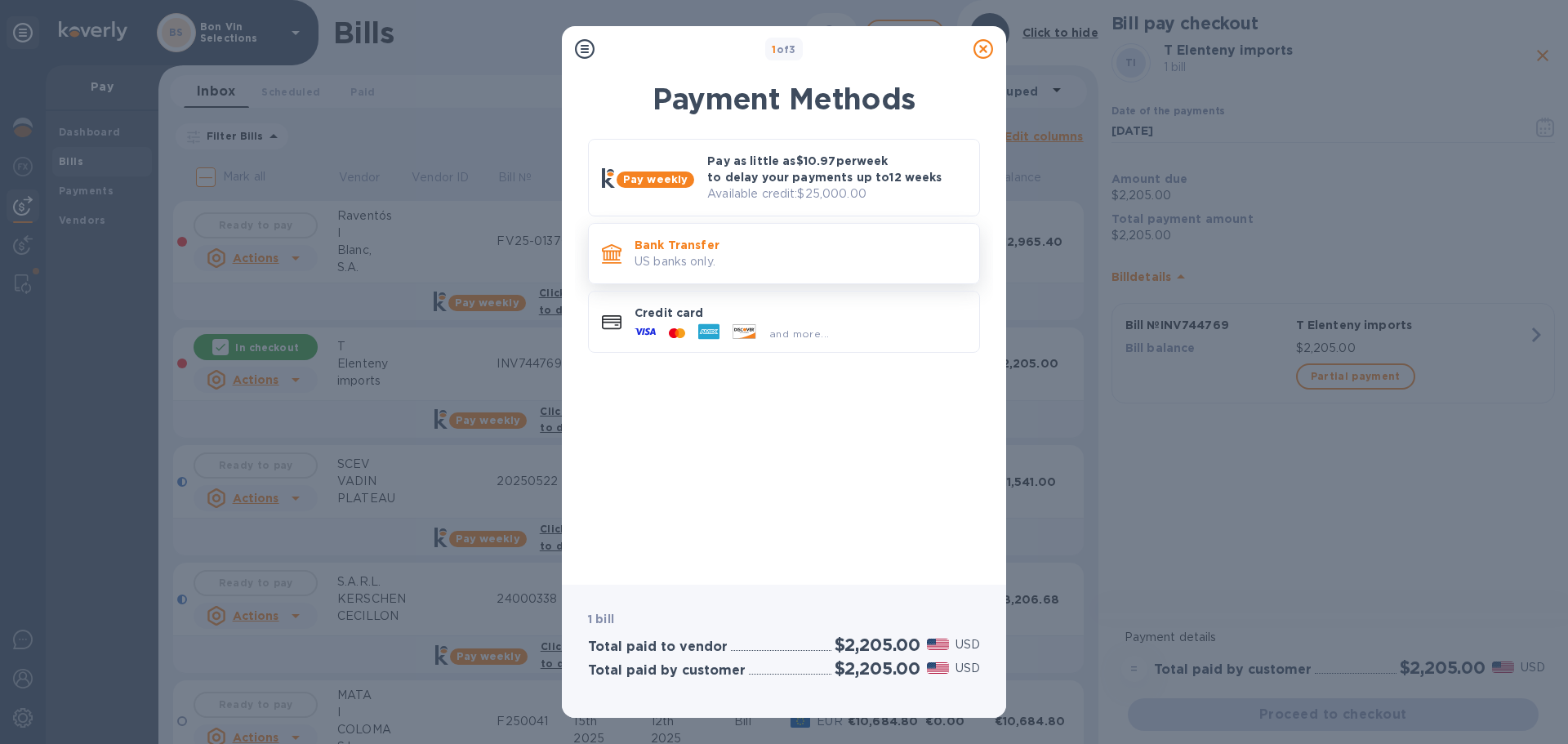
click at [729, 258] on p "US banks only." at bounding box center [800, 261] width 332 height 17
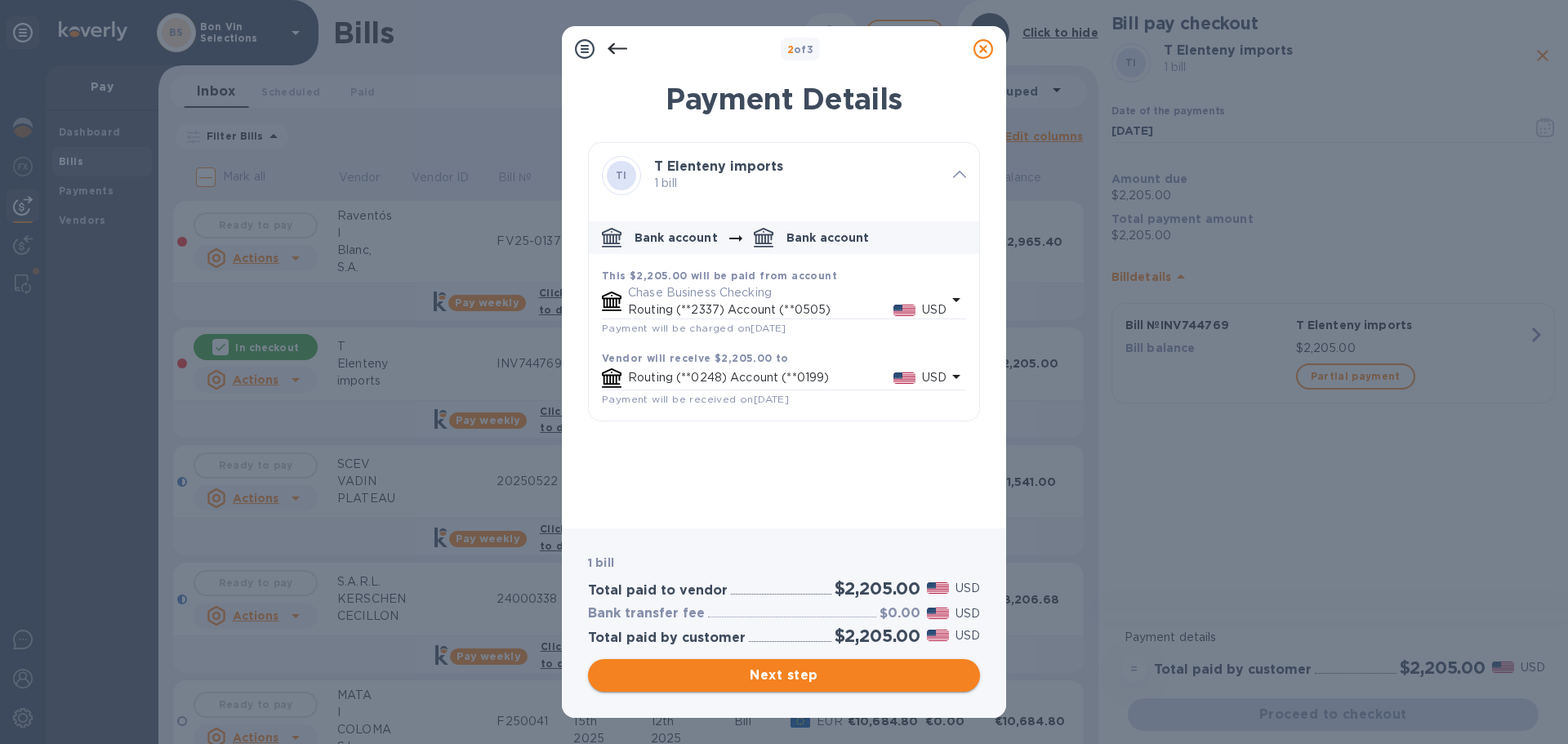
click at [797, 669] on span "Next step" at bounding box center [784, 676] width 366 height 20
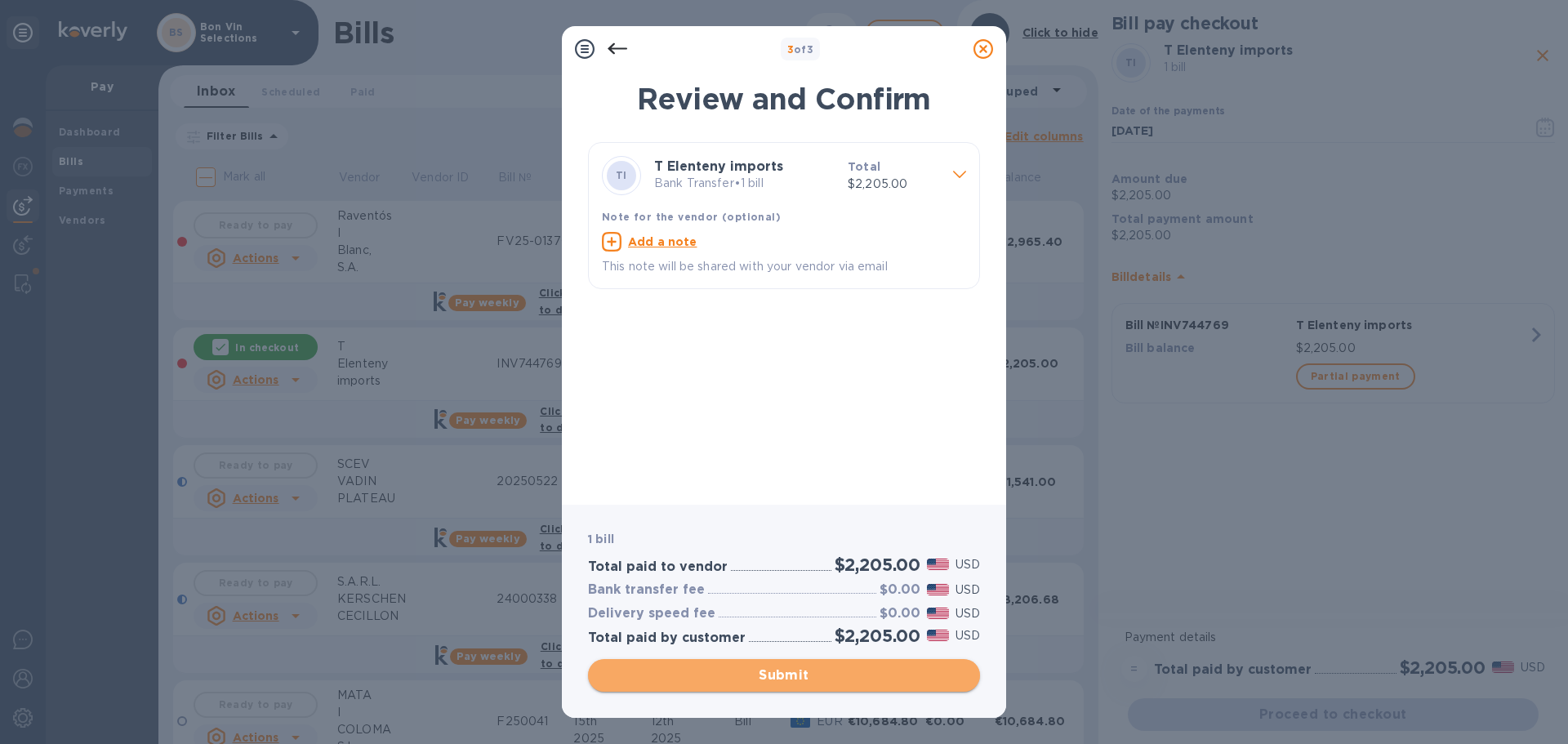
click at [795, 675] on span "Submit" at bounding box center [784, 676] width 366 height 20
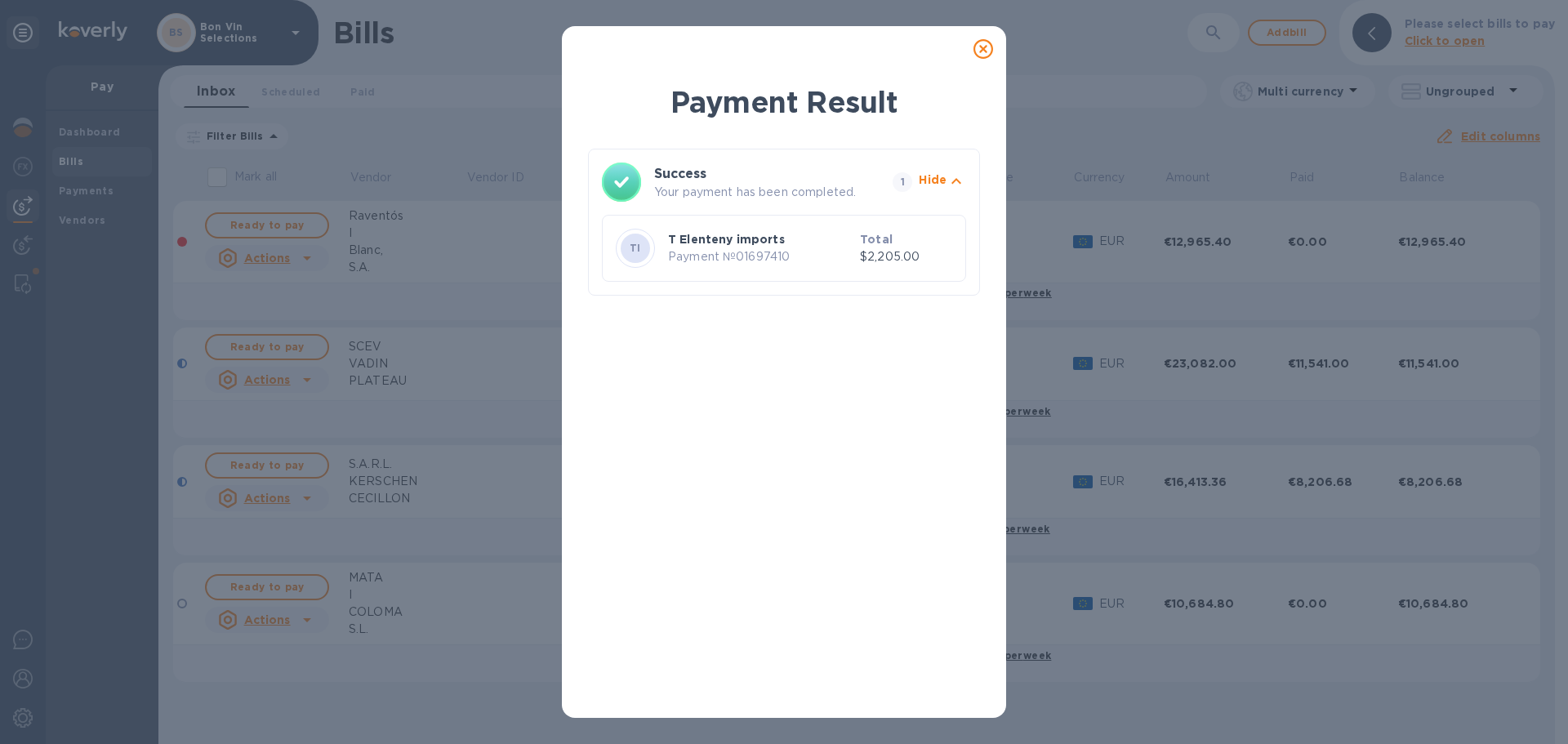
click at [985, 45] on icon at bounding box center [983, 49] width 20 height 20
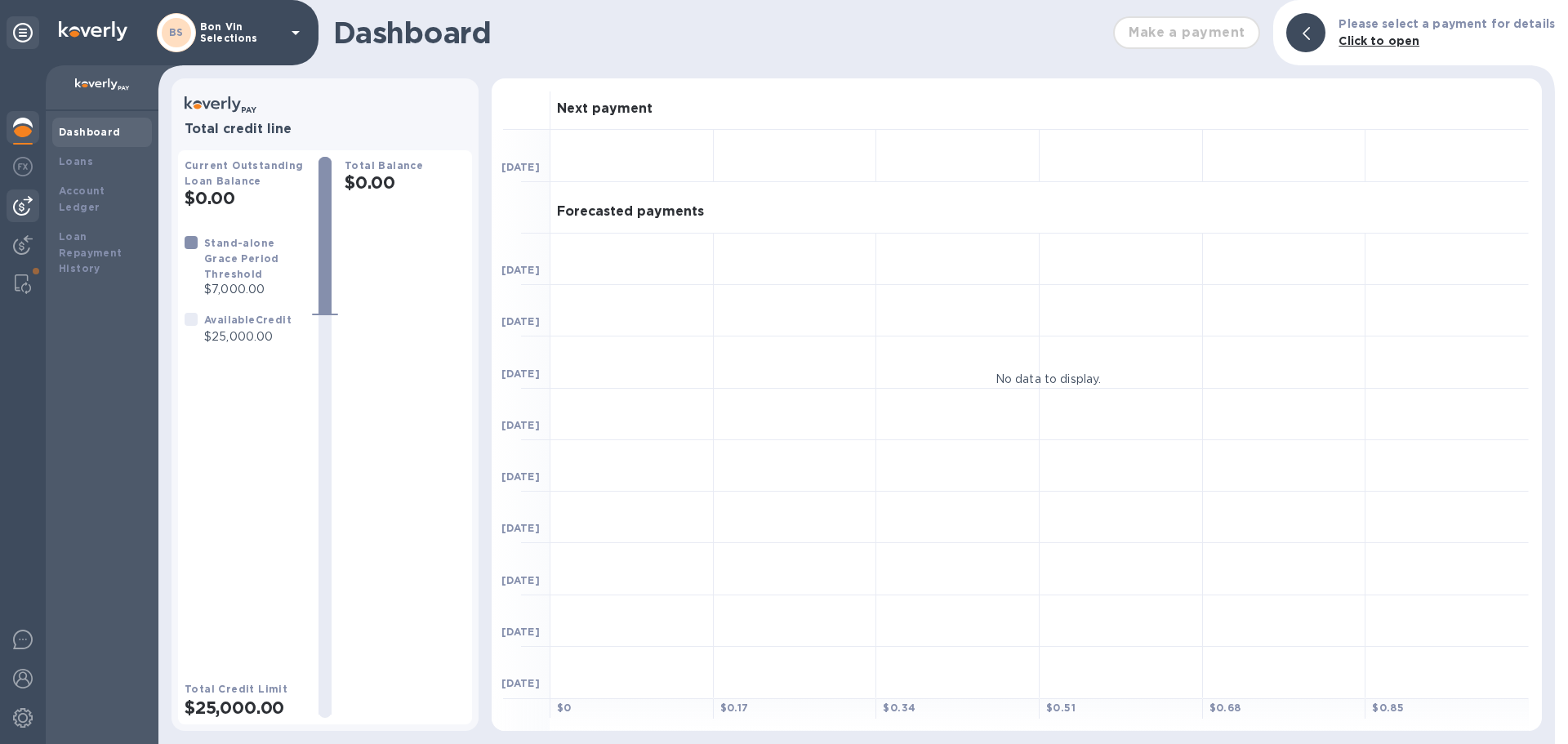
click at [24, 210] on img at bounding box center [23, 206] width 20 height 20
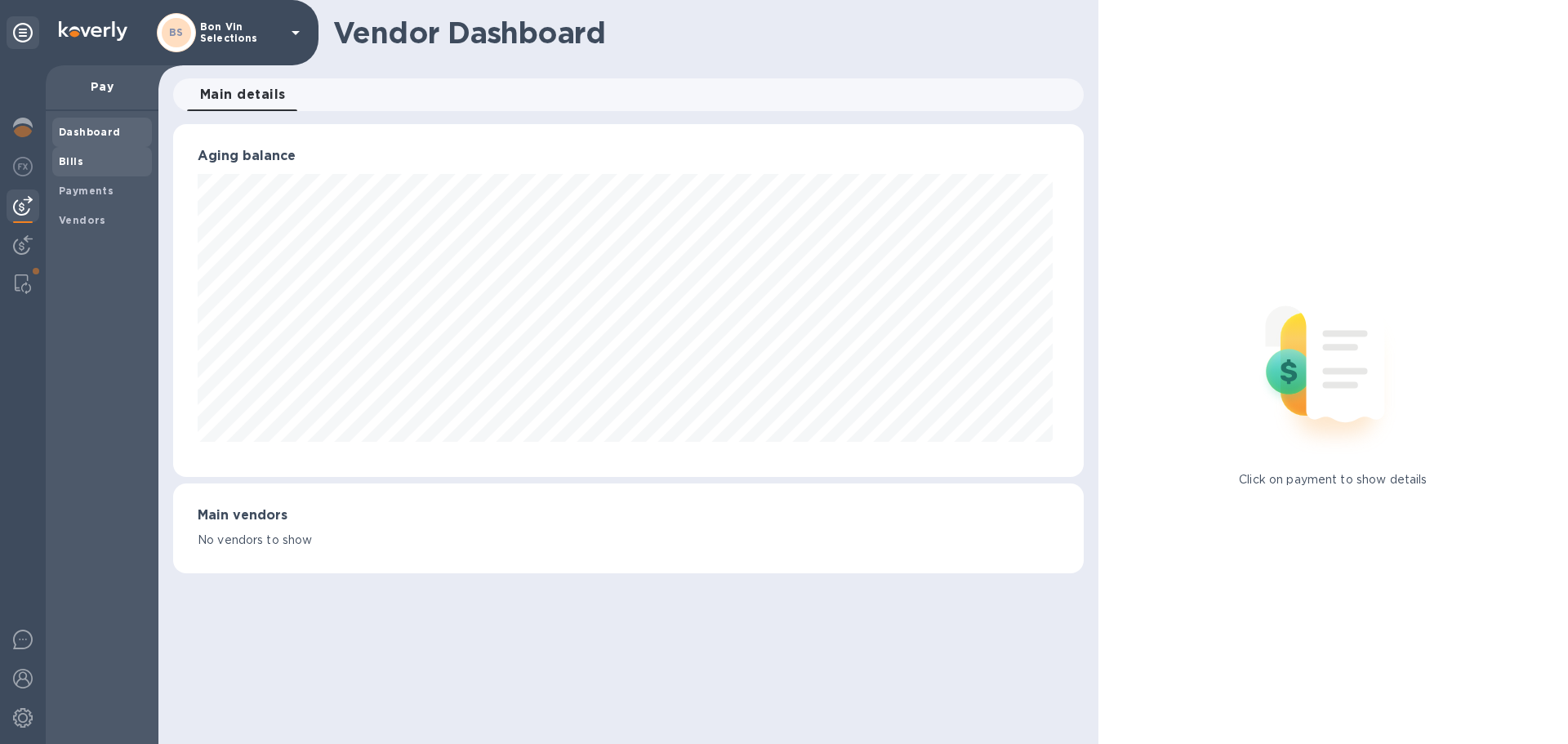
scroll to position [816350, 815778]
click at [72, 165] on b "Bills" at bounding box center [71, 161] width 25 height 12
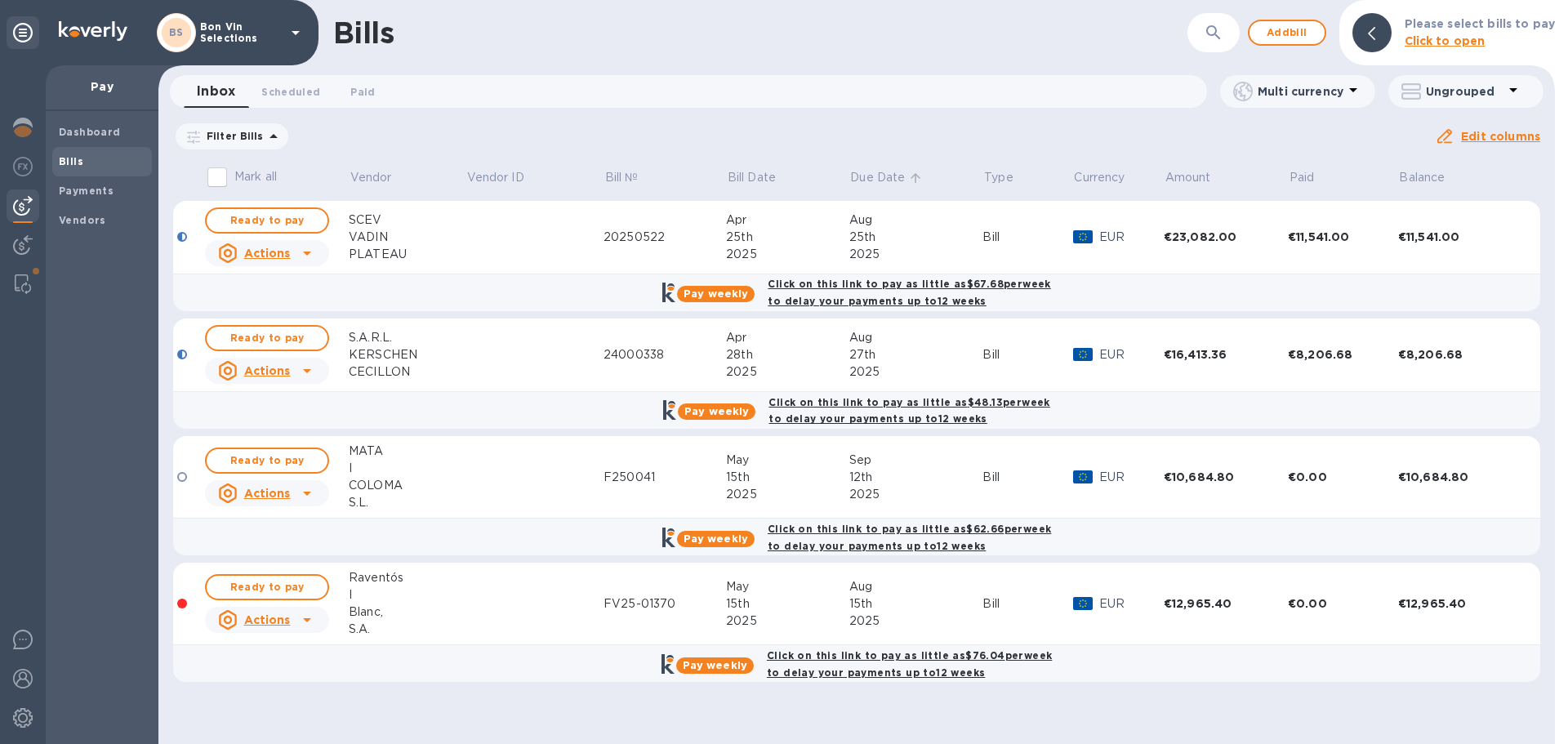
click at [909, 181] on icon at bounding box center [916, 178] width 15 height 15
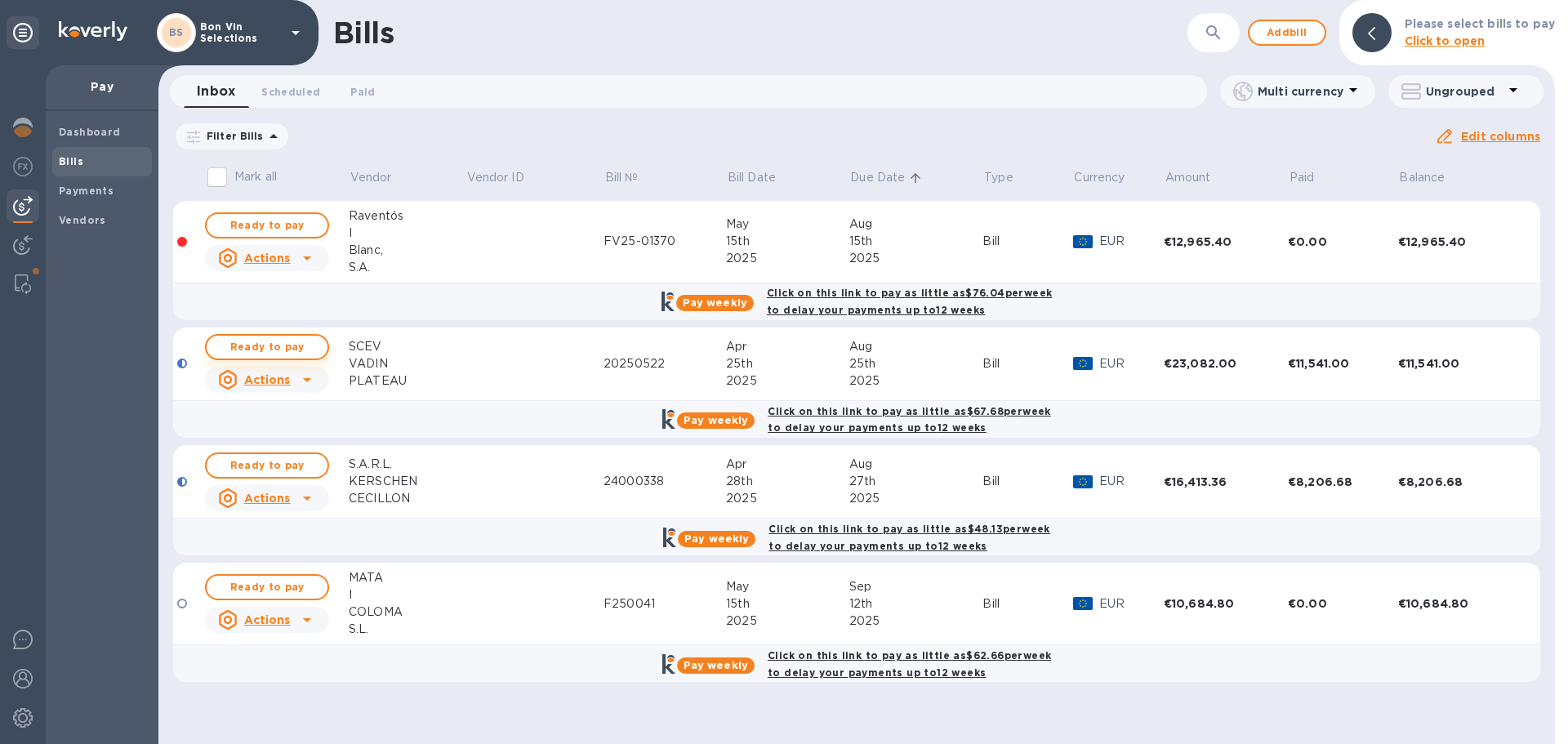
click at [286, 348] on span "Ready to pay" at bounding box center [267, 347] width 95 height 20
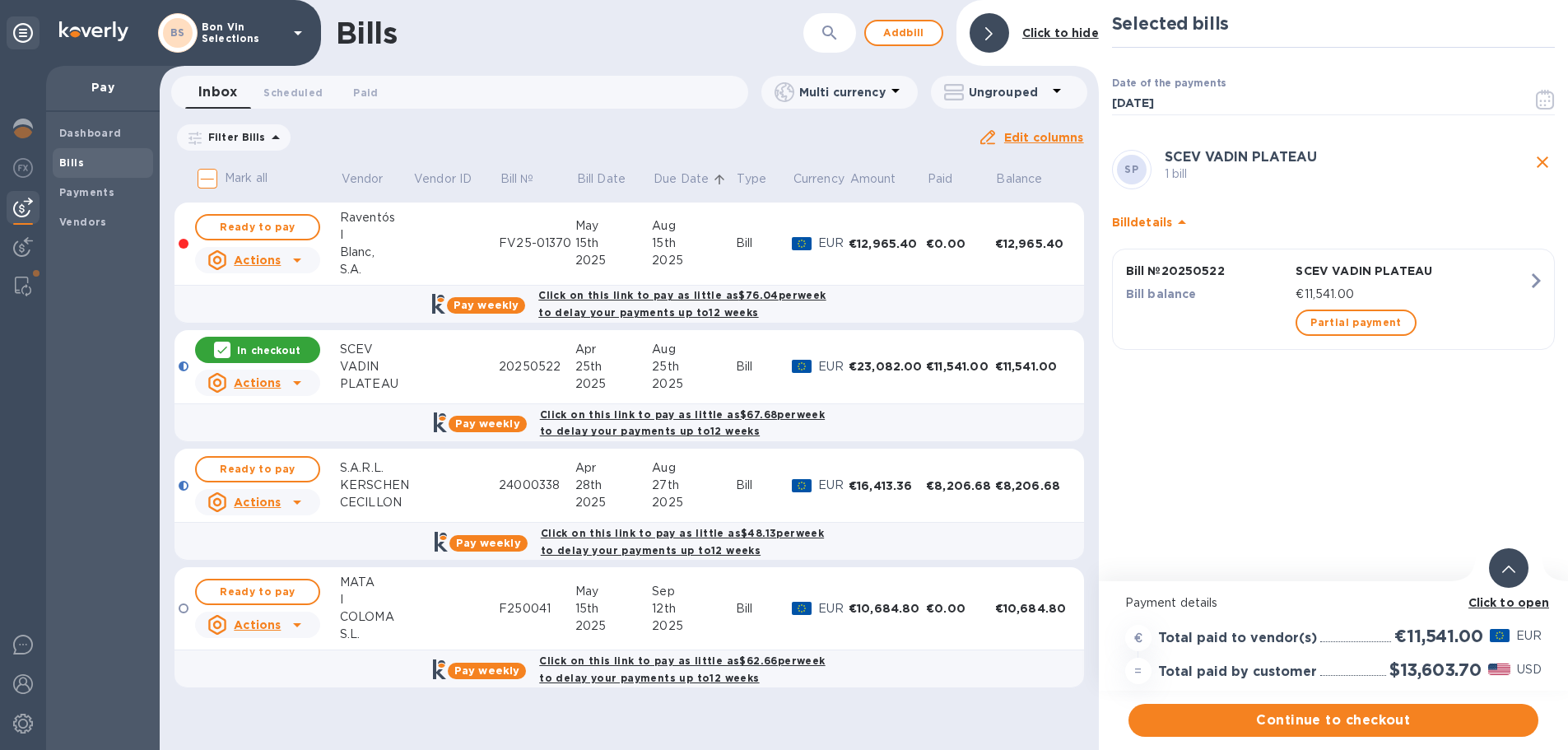
click at [291, 352] on p "In checkout" at bounding box center [269, 349] width 63 height 14
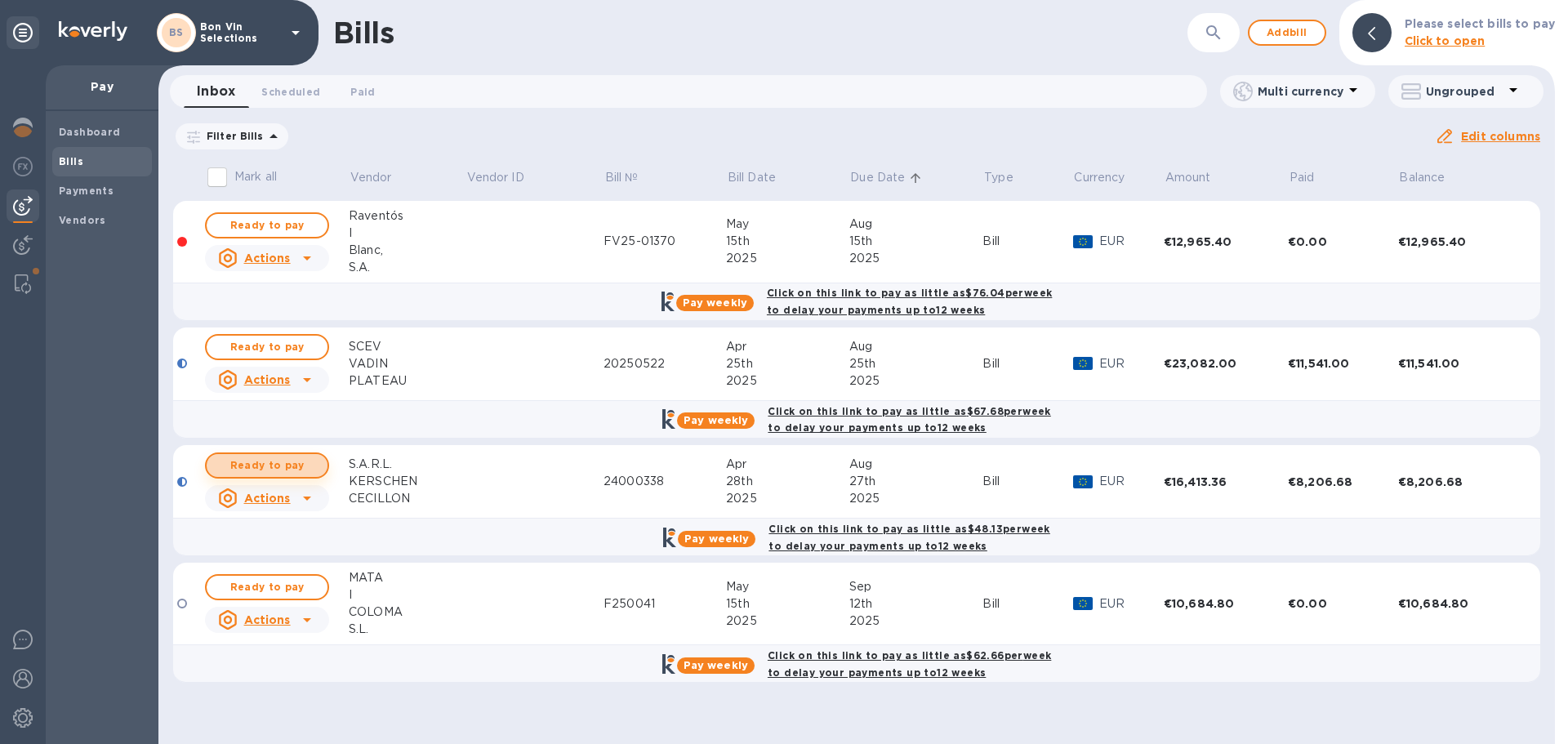
click at [279, 463] on span "Ready to pay" at bounding box center [267, 466] width 95 height 20
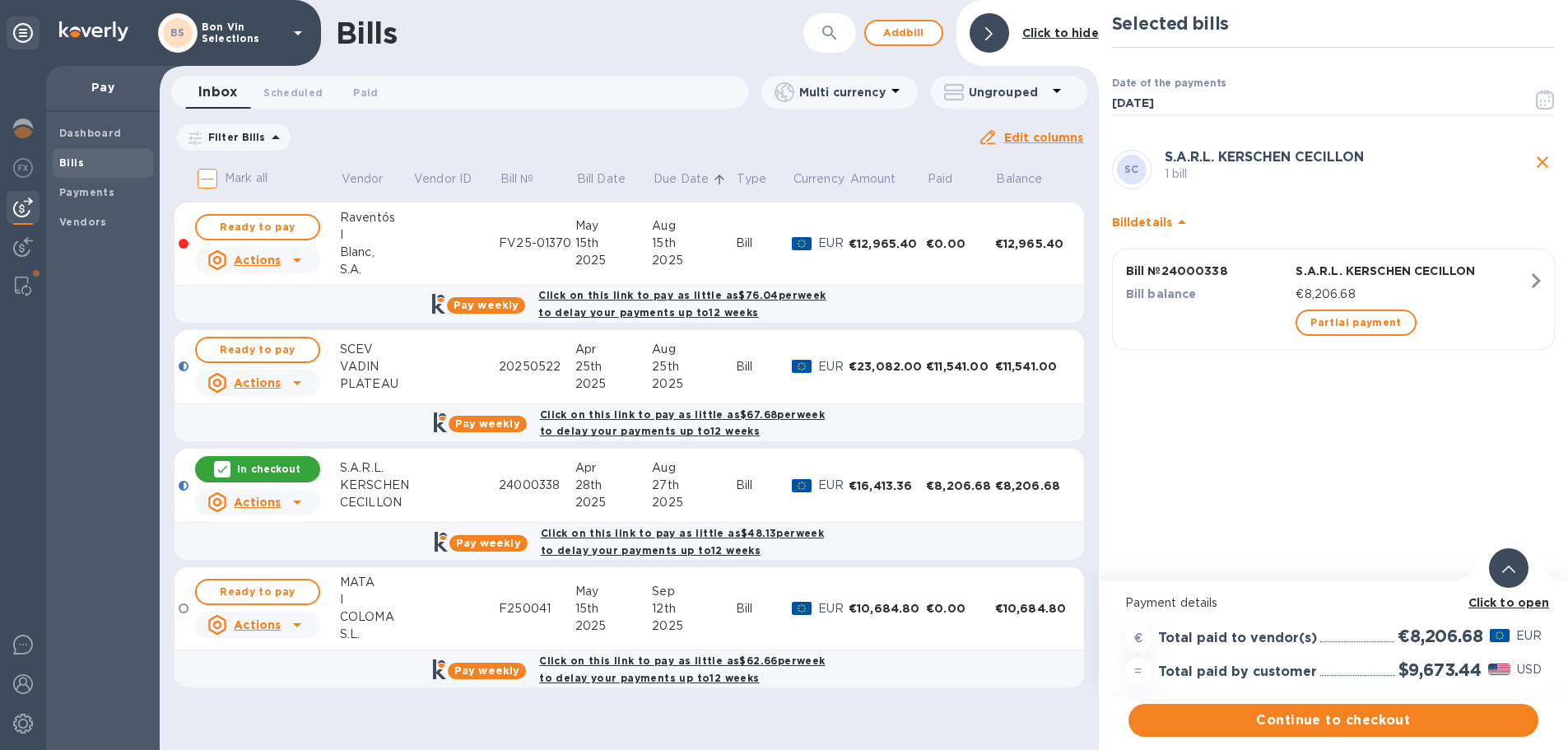
click at [281, 467] on p "In checkout" at bounding box center [269, 469] width 63 height 14
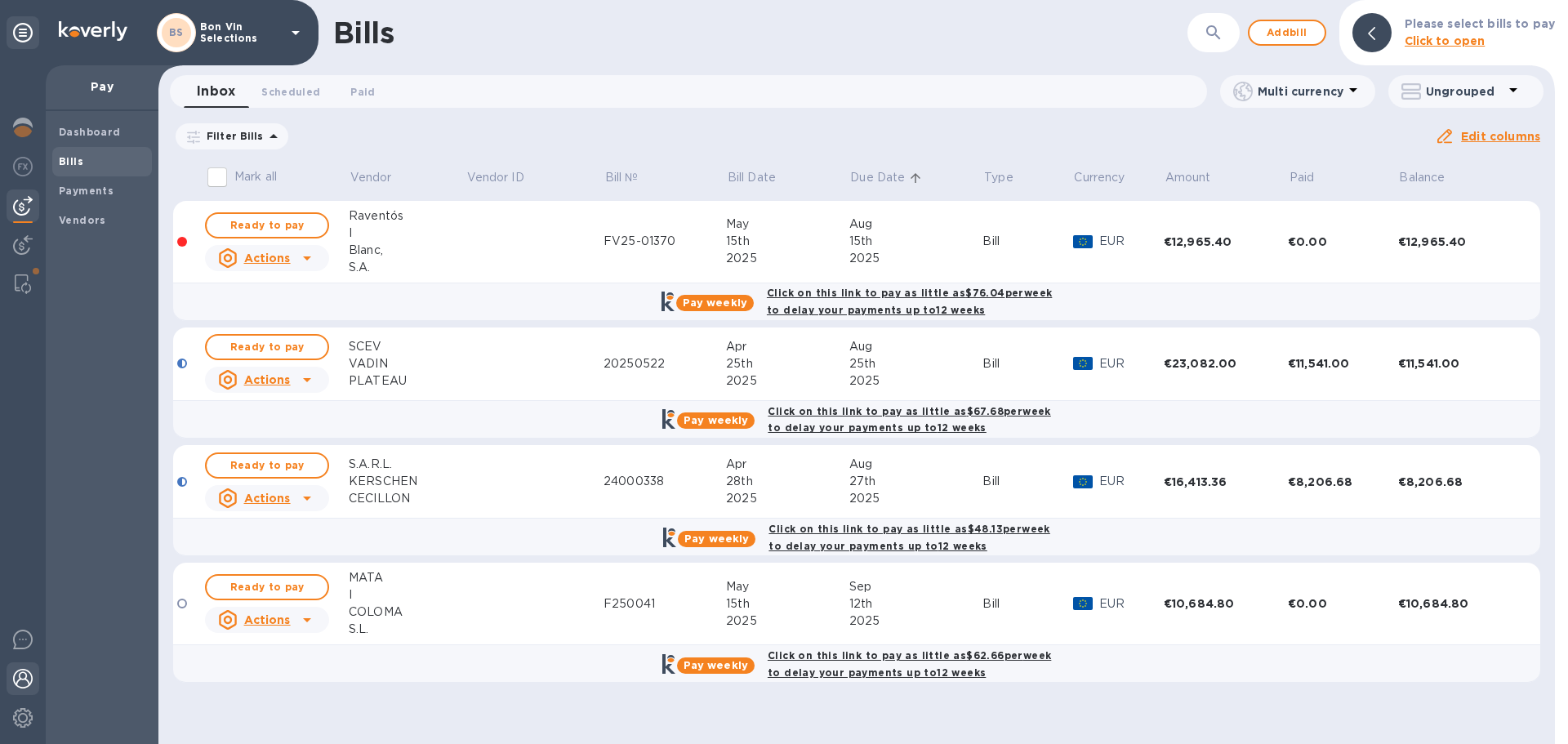
click at [14, 679] on img at bounding box center [23, 679] width 20 height 20
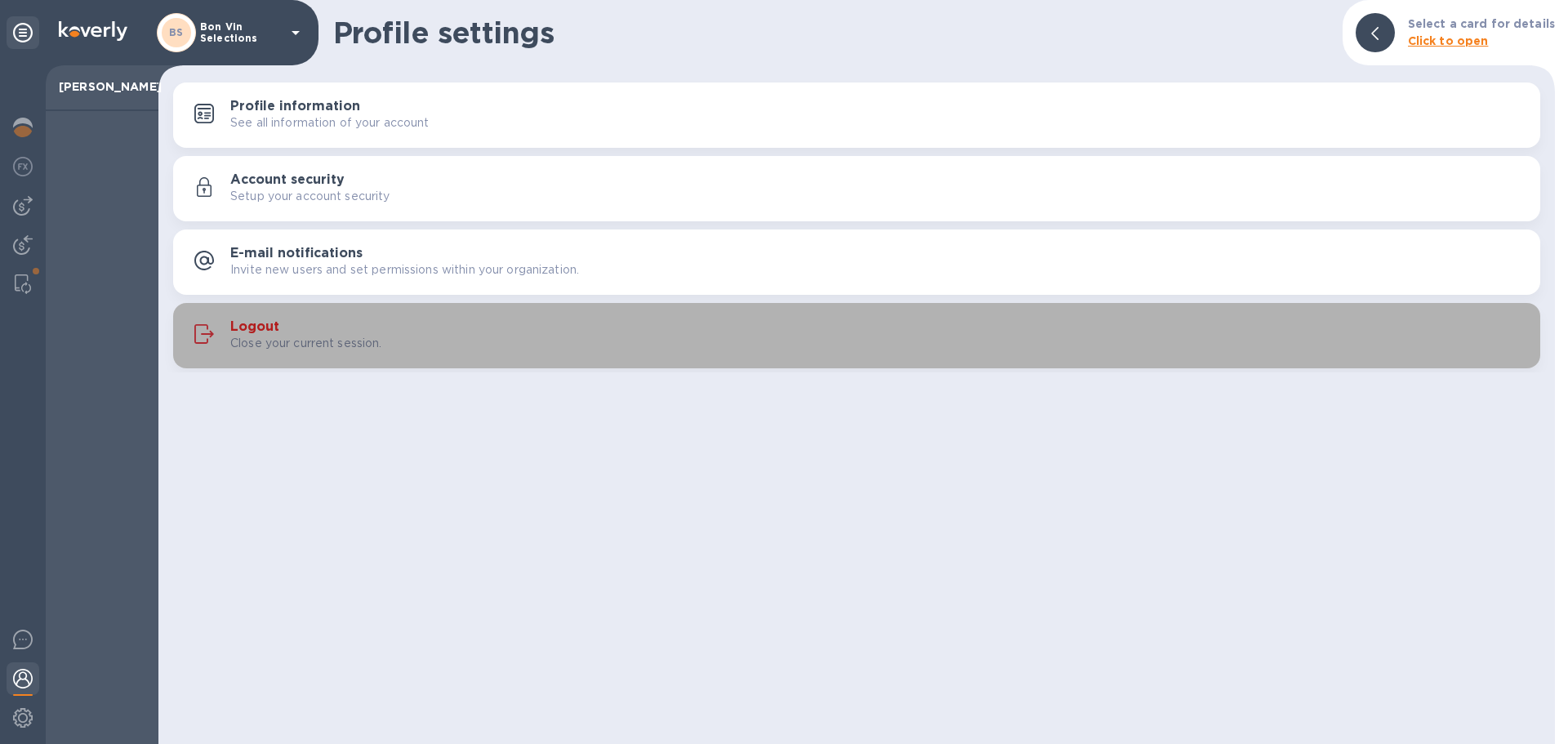
click at [265, 331] on h3 "Logout" at bounding box center [255, 327] width 49 height 15
